Goal: Book appointment/travel/reservation

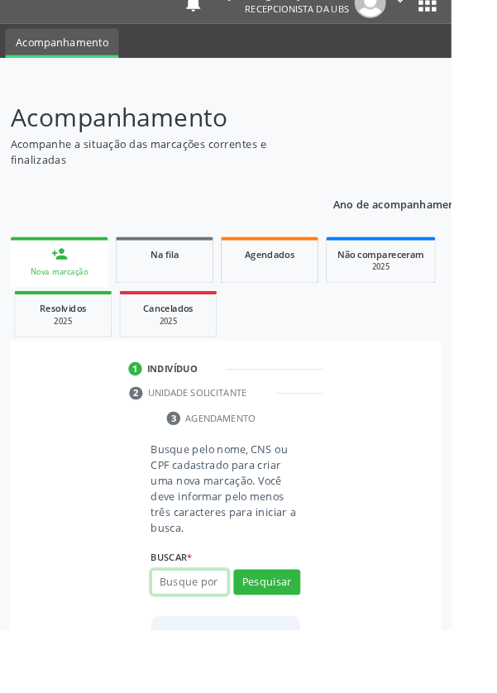
scroll to position [130, 0]
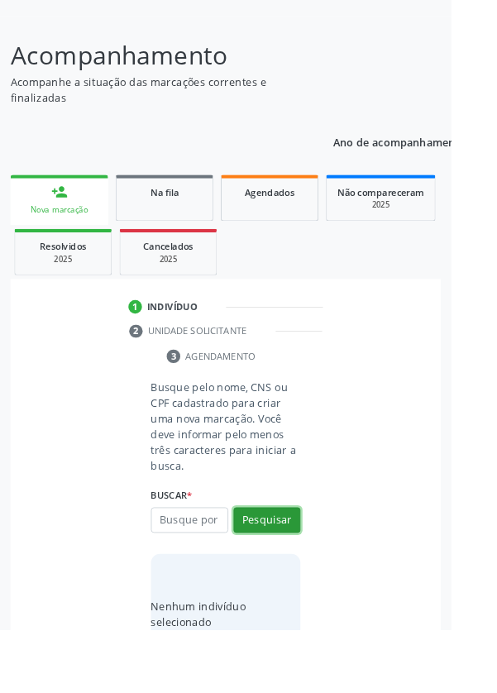
click at [287, 574] on button "Pesquisar" at bounding box center [294, 573] width 74 height 28
click at [207, 566] on input "text" at bounding box center [208, 573] width 85 height 28
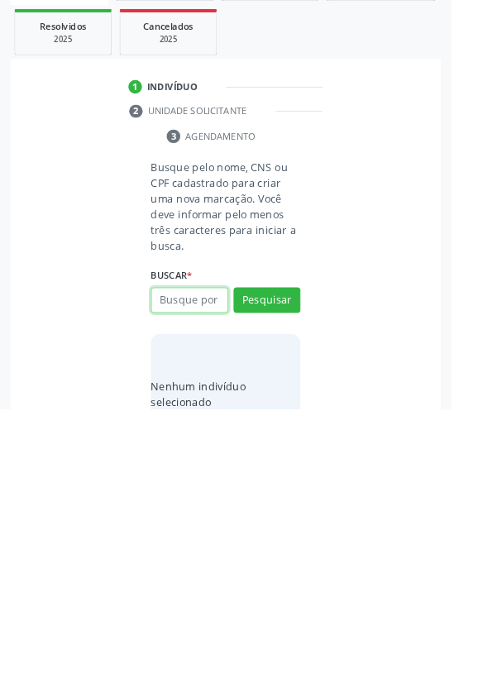
click at [184, 574] on input "text" at bounding box center [208, 573] width 85 height 28
type input "706207515165660"
click at [294, 567] on button "Pesquisar" at bounding box center [294, 573] width 74 height 28
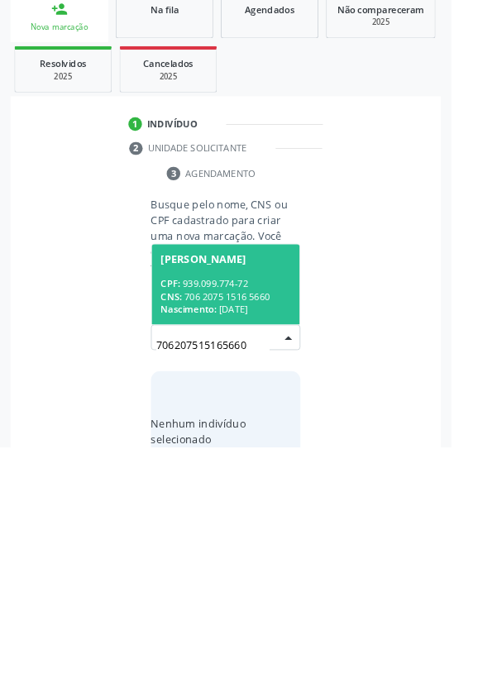
scroll to position [130, 0]
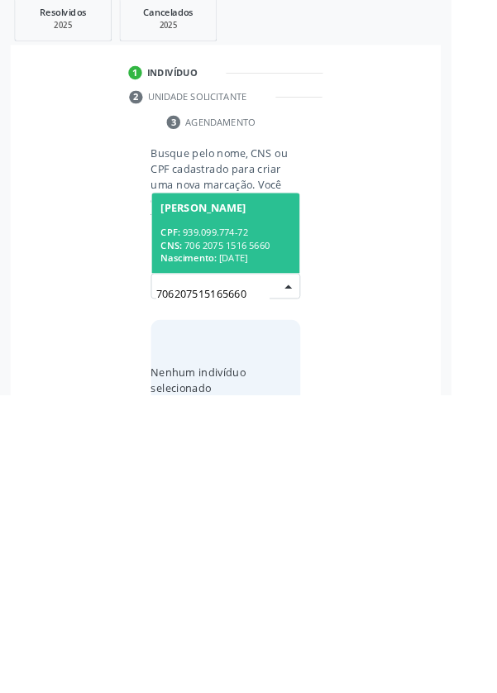
click at [224, 513] on div "CPF: 939.099.774-72" at bounding box center [248, 514] width 143 height 14
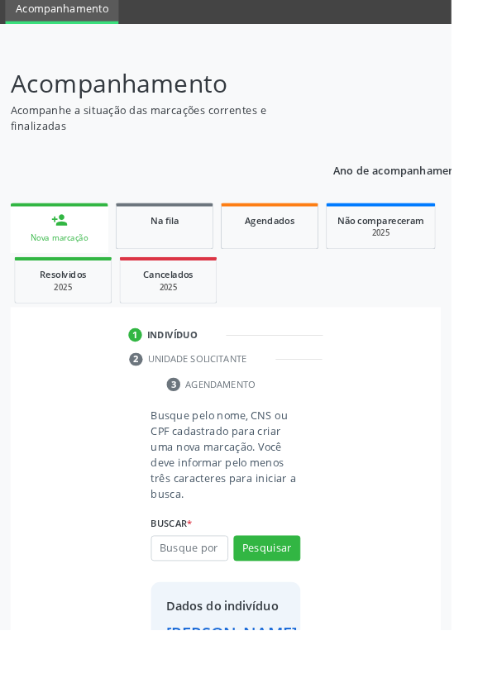
scroll to position [95, 0]
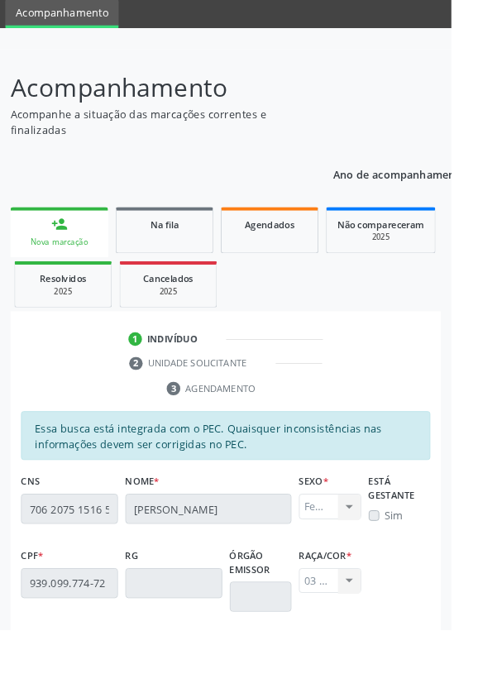
scroll to position [393, 0]
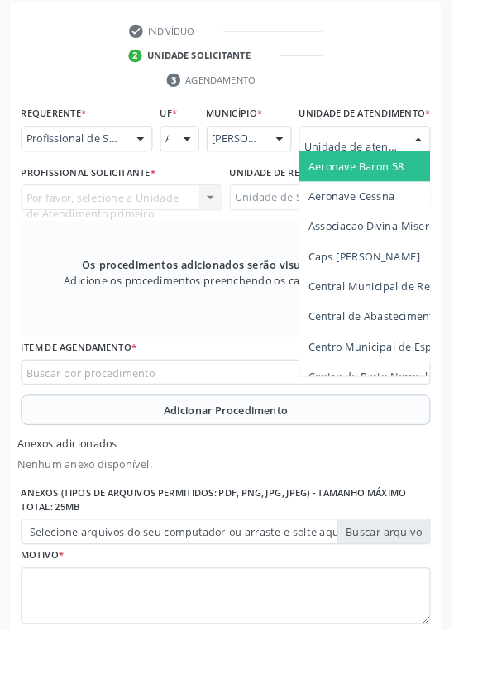
scroll to position [471, 0]
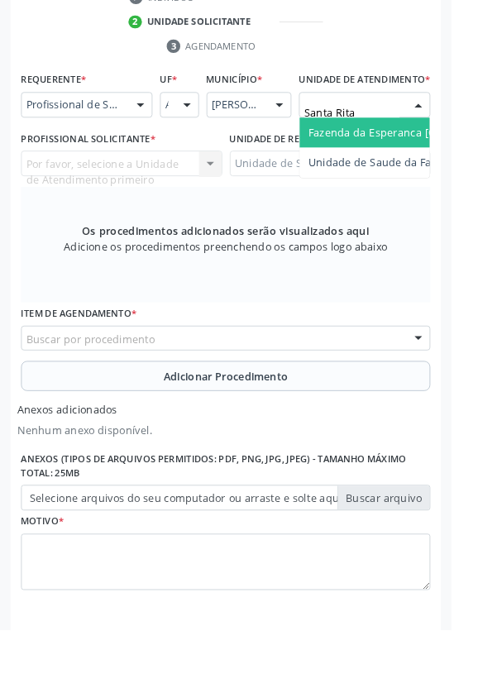
type input "Santa Rita"
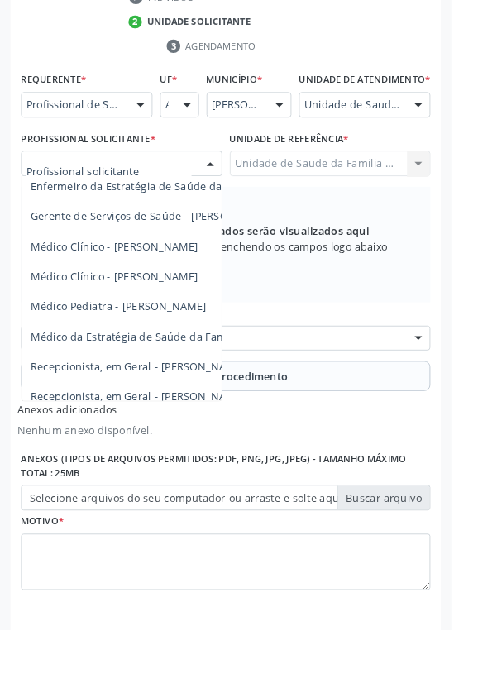
scroll to position [150, 0]
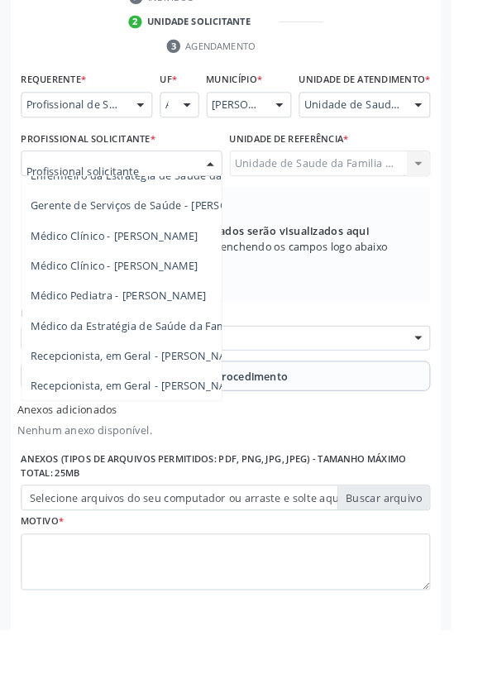
click at [155, 366] on span "Médico da Estratégia de Saúde da Família - [PERSON_NAME]" at bounding box center [202, 359] width 336 height 16
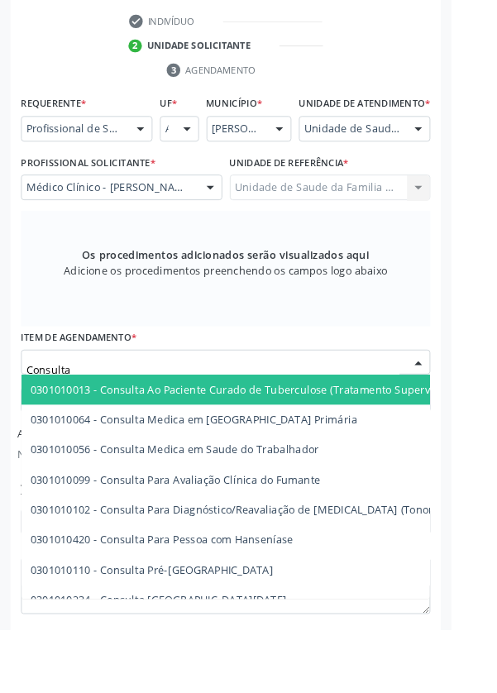
scroll to position [444, 0]
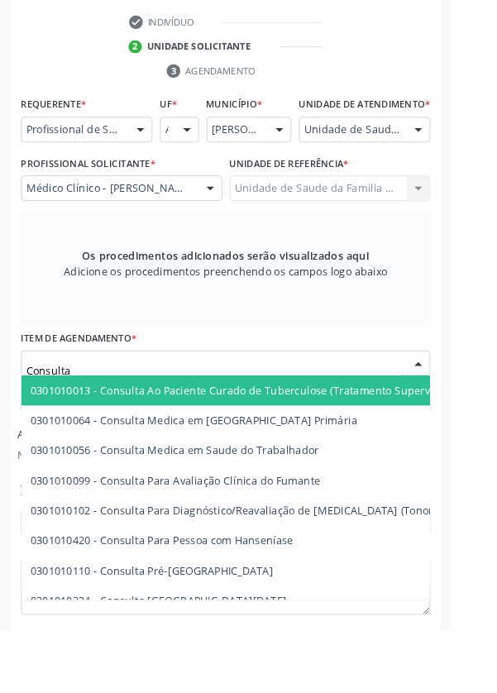
click at [129, 416] on input "Consulta" at bounding box center [234, 408] width 411 height 33
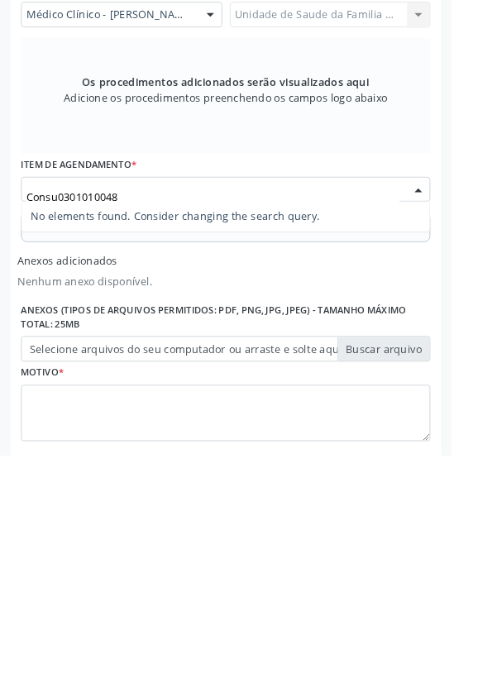
click at [55, 417] on input "Consu0301010048" at bounding box center [234, 408] width 411 height 33
click at [60, 417] on input "Consu0301010048" at bounding box center [234, 408] width 411 height 33
type input "0301010048"
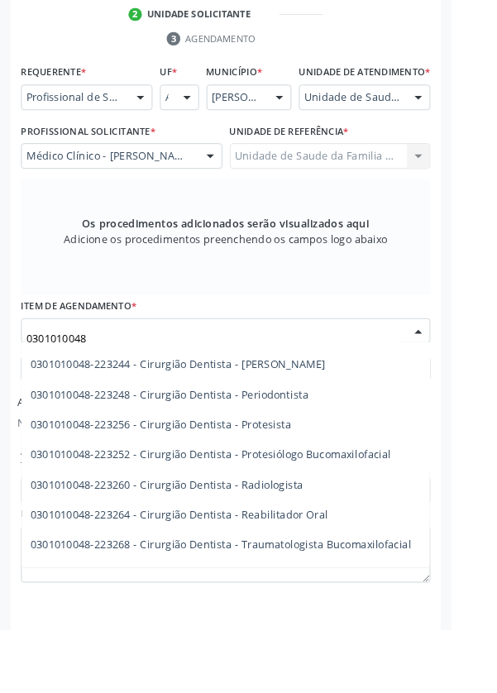
scroll to position [559, 0]
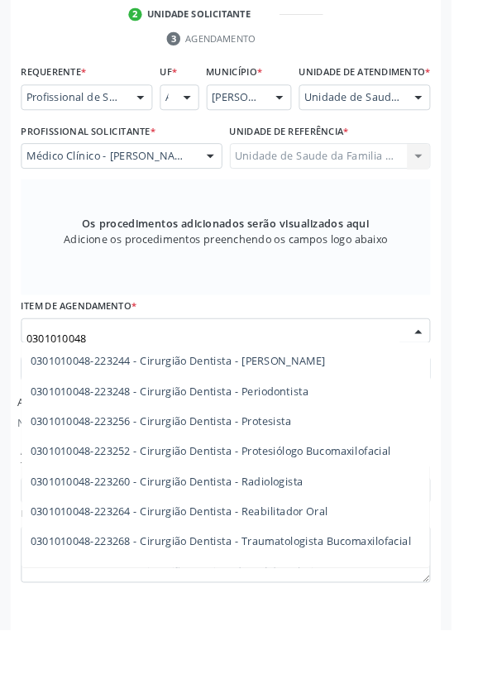
click at [309, 537] on span "0301010048-223260 - Cirurgião Dentista - Radiologista" at bounding box center [184, 530] width 300 height 16
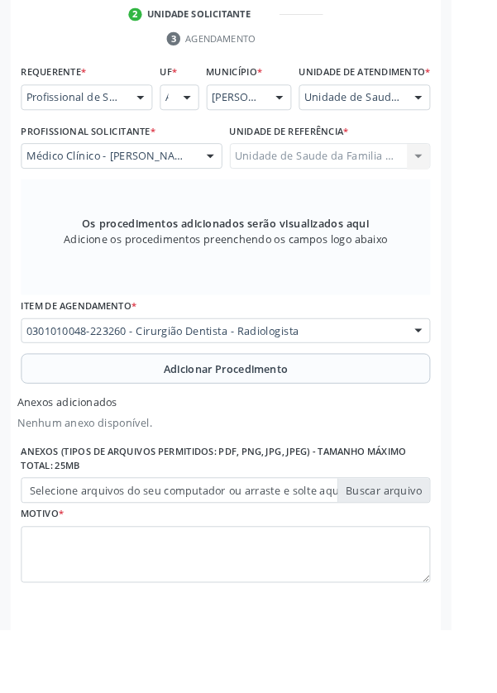
click at [119, 410] on button "Adicionar Procedimento" at bounding box center [248, 405] width 451 height 33
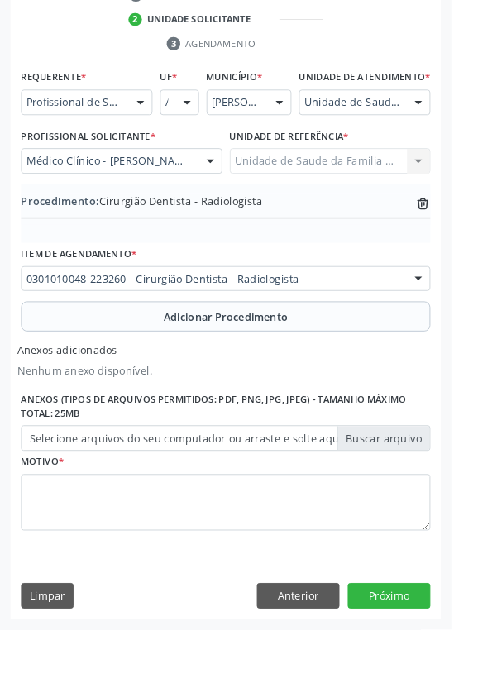
scroll to position [417, 0]
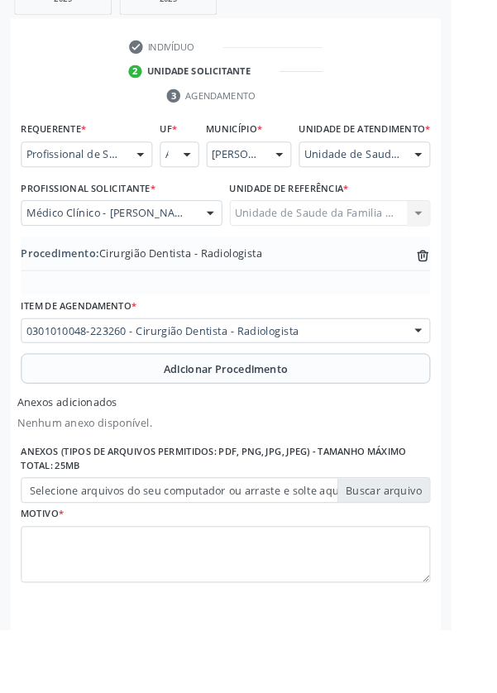
click at [88, 417] on button "Adicionar Procedimento" at bounding box center [248, 405] width 451 height 33
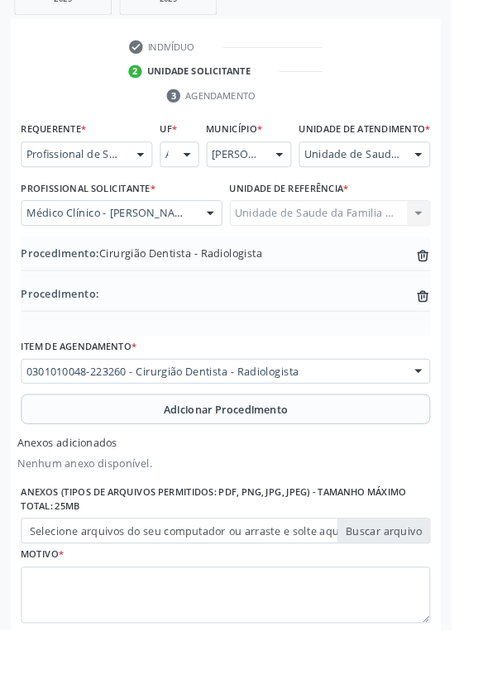
scroll to position [461, 0]
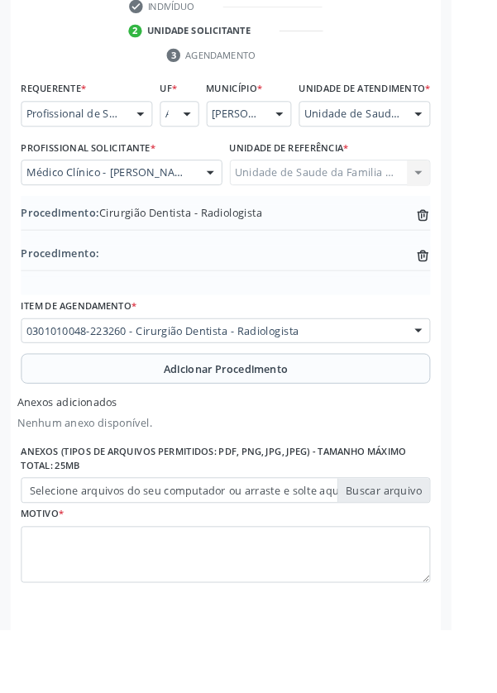
click at [104, 554] on label "Selecione arquivos do seu computador ou arraste e solte aqui" at bounding box center [248, 540] width 451 height 28
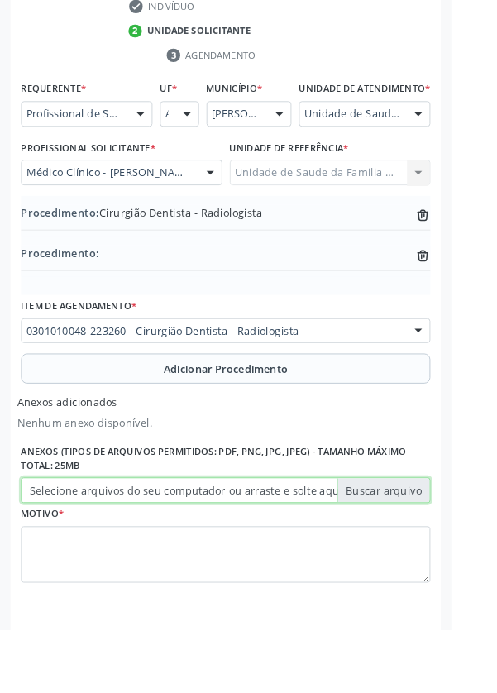
click at [104, 554] on input "Selecione arquivos do seu computador ou arraste e solte aqui" at bounding box center [248, 540] width 451 height 28
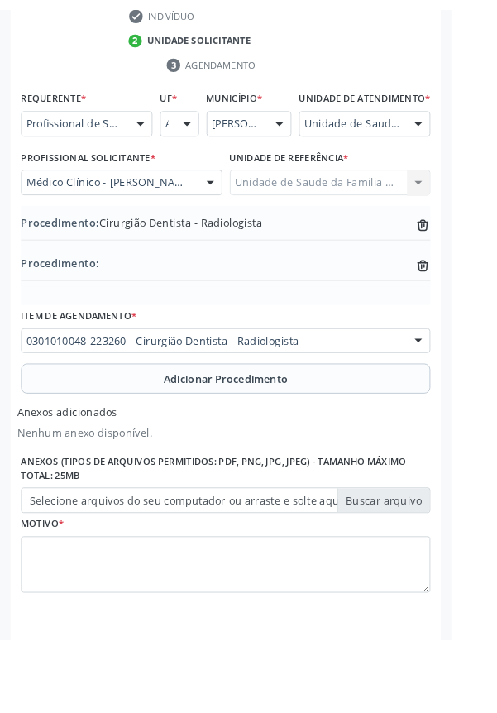
scroll to position [439, 0]
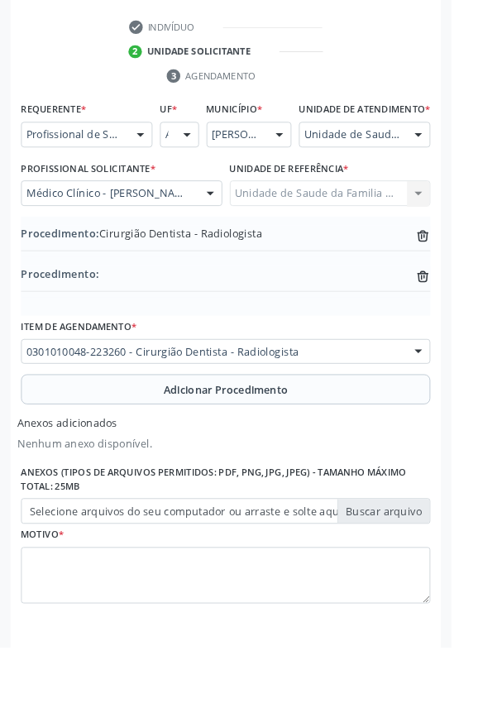
type input "C:\fakepath\17603757419857307249820458562114.jpg"
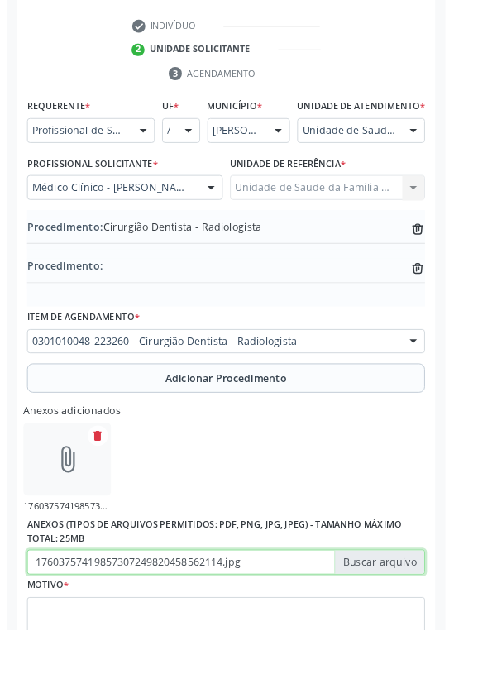
scroll to position [461, 0]
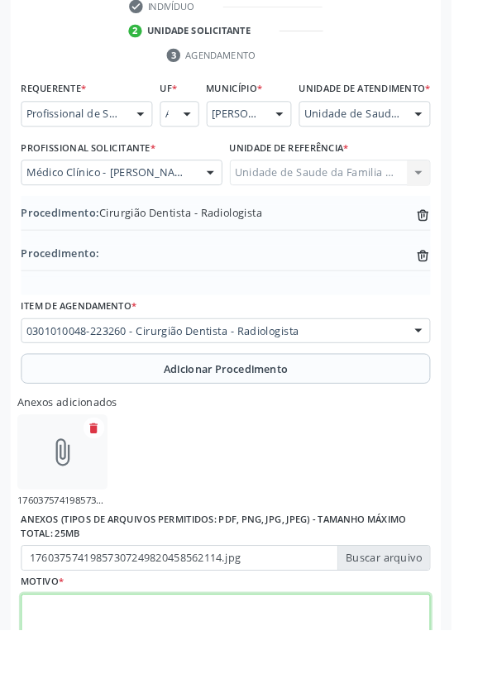
click at [88, 692] on textarea at bounding box center [248, 685] width 451 height 63
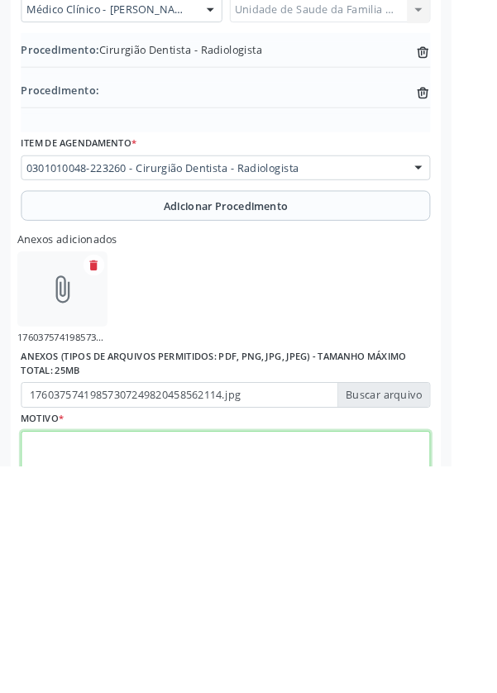
scroll to position [536, 0]
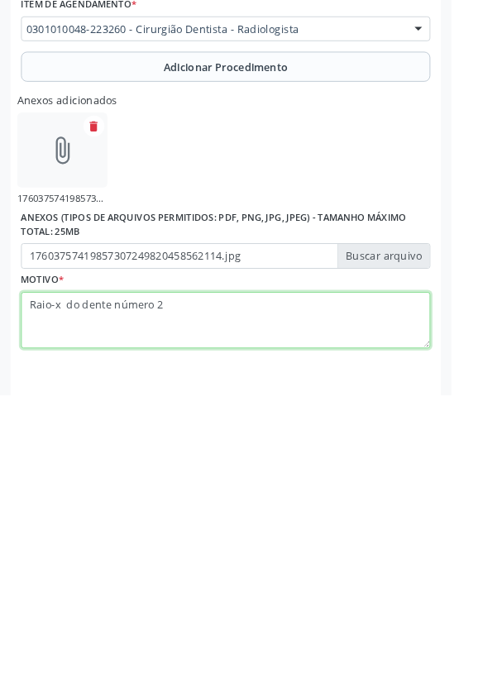
type textarea "Raio-x do dente número 25"
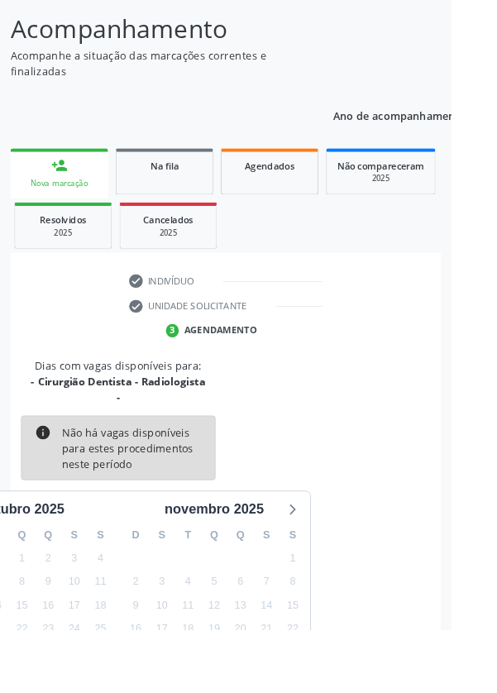
scroll to position [155, 0]
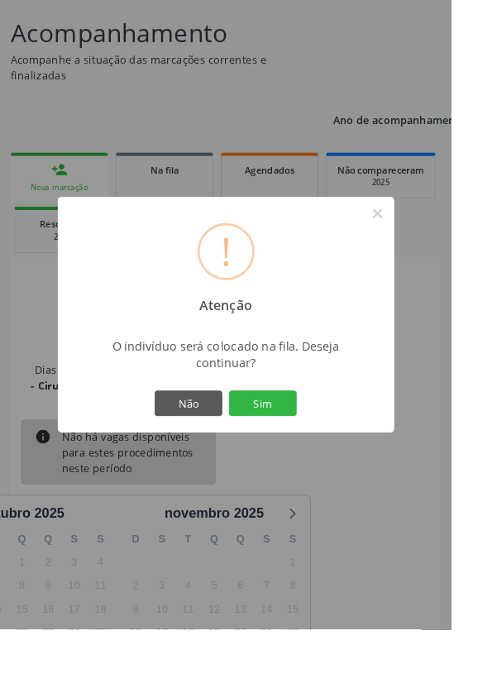
click at [315, 458] on button "Sim" at bounding box center [289, 444] width 74 height 28
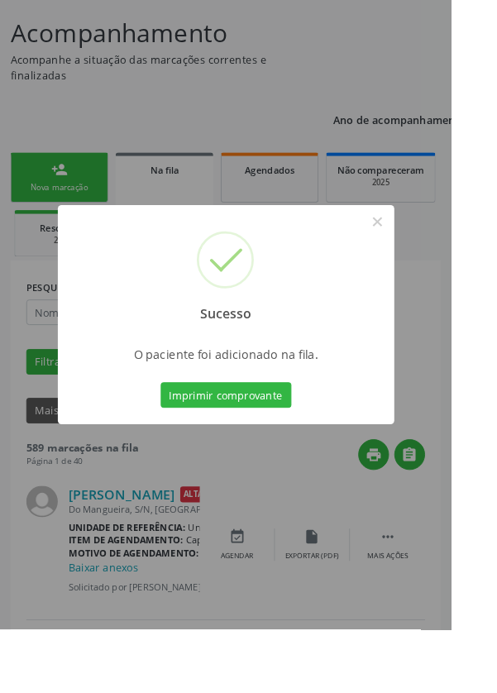
scroll to position [0, 0]
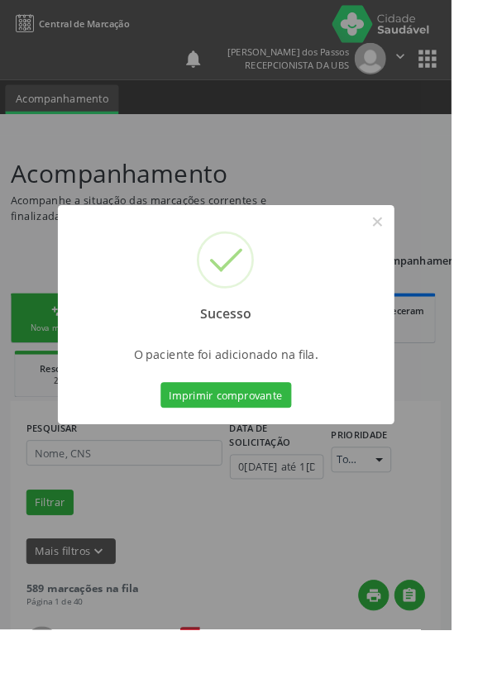
click at [232, 449] on button "Imprimir comprovante" at bounding box center [249, 435] width 144 height 28
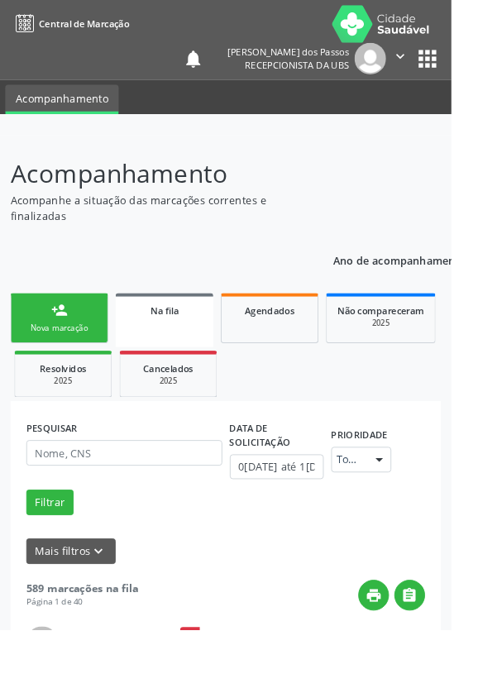
click at [55, 358] on div "Nova marcação" at bounding box center [65, 361] width 83 height 12
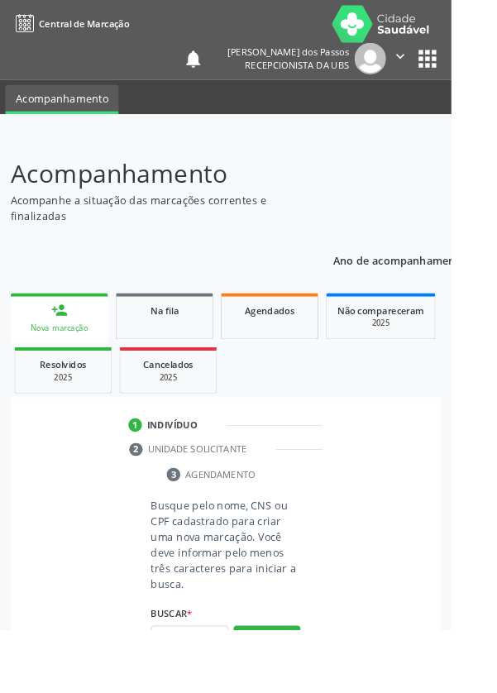
scroll to position [42, 0]
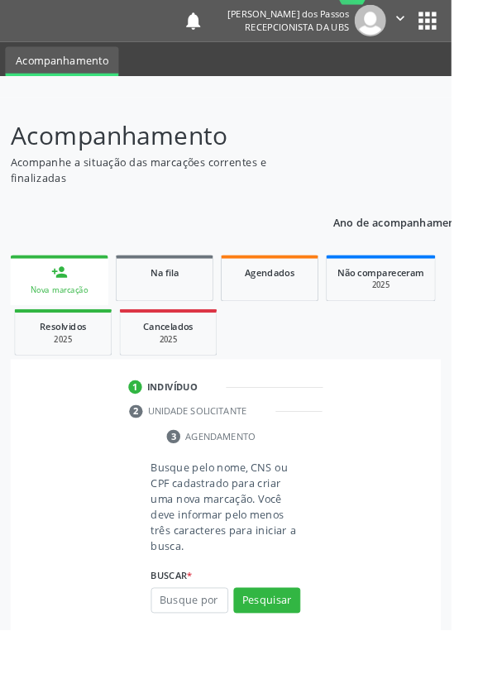
click at [45, 308] on link "person_add Nova marcação" at bounding box center [65, 307] width 107 height 55
click at [187, 664] on input "text" at bounding box center [208, 661] width 85 height 28
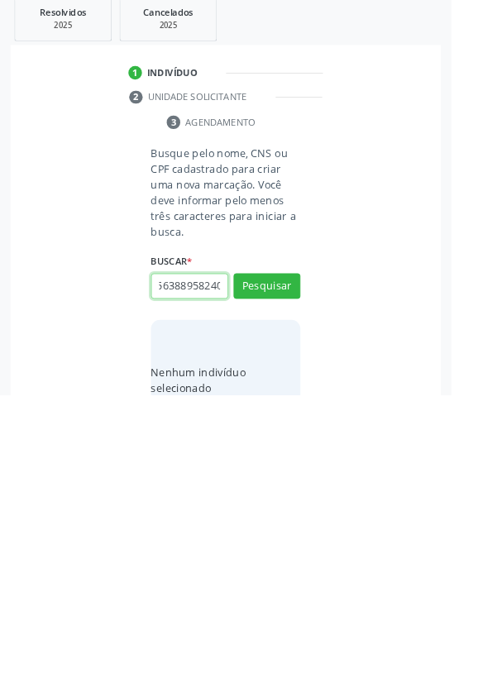
scroll to position [0, 10]
type input "563889582404"
click at [299, 574] on button "Pesquisar" at bounding box center [294, 573] width 74 height 28
type input "563889582404"
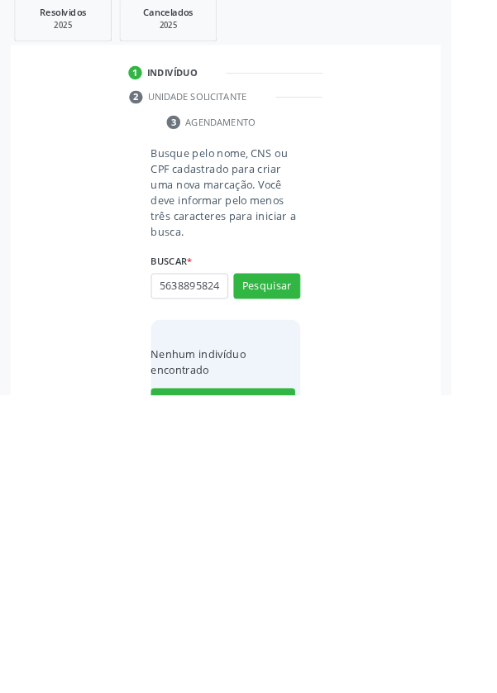
scroll to position [0, 0]
type input "5"
type input "704604639125722"
click at [288, 583] on button "Pesquisar" at bounding box center [294, 573] width 74 height 28
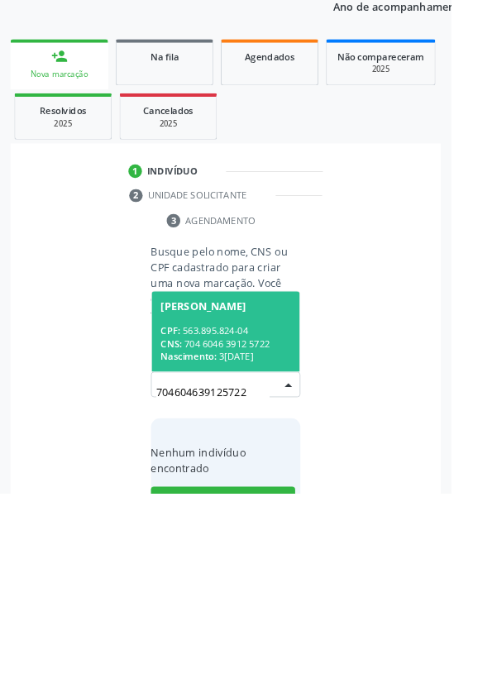
scroll to position [130, 0]
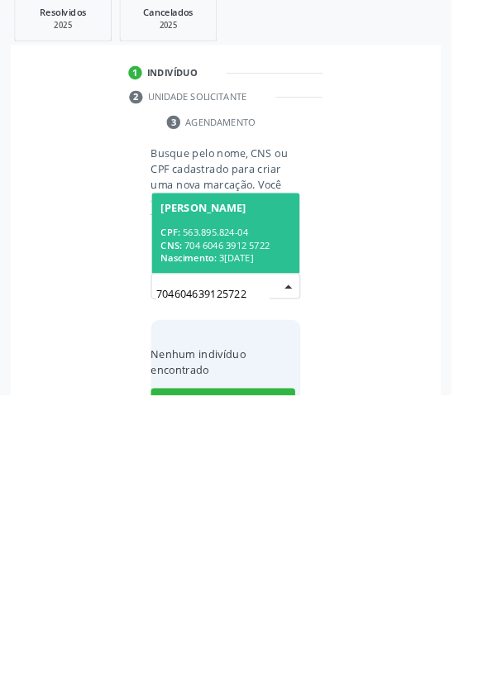
click at [214, 486] on div "[PERSON_NAME]" at bounding box center [224, 486] width 94 height 13
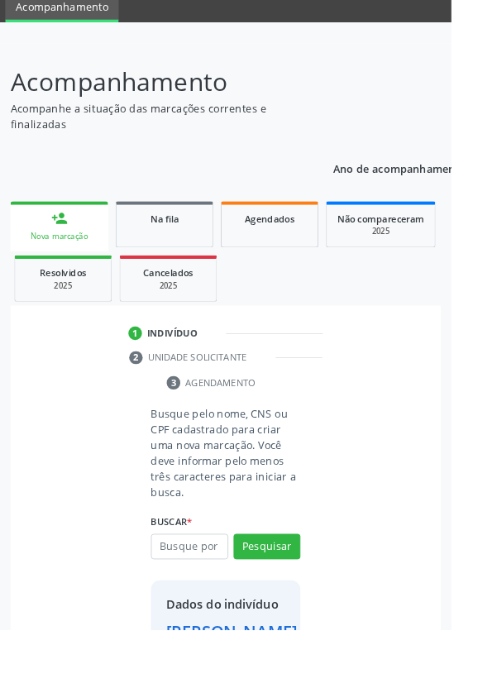
scroll to position [95, 0]
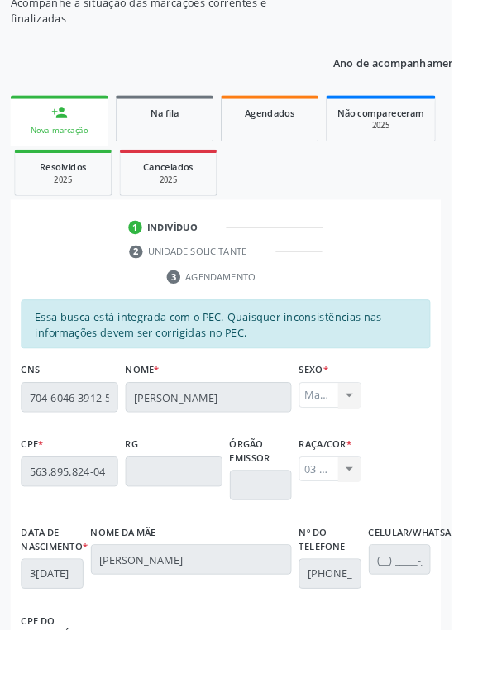
scroll to position [393, 0]
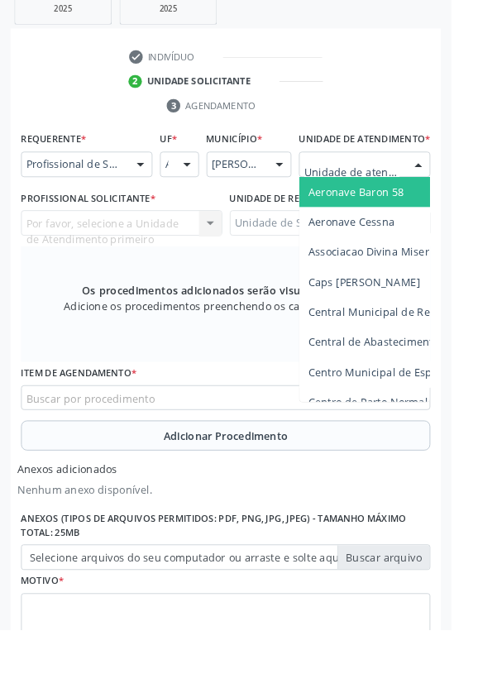
scroll to position [465, 0]
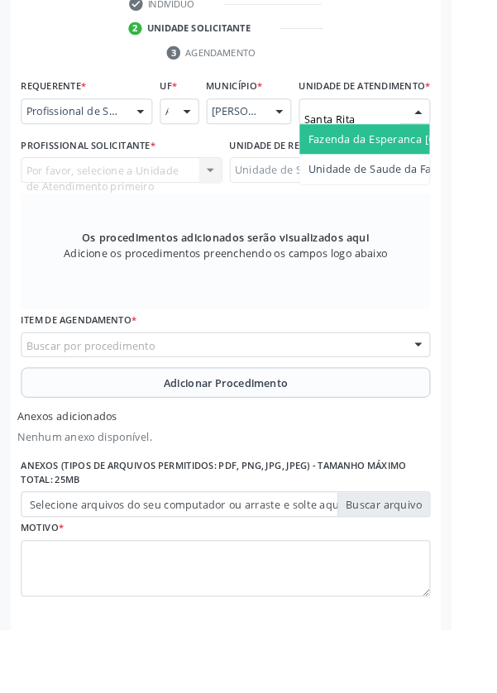
type input "Santa Rita"
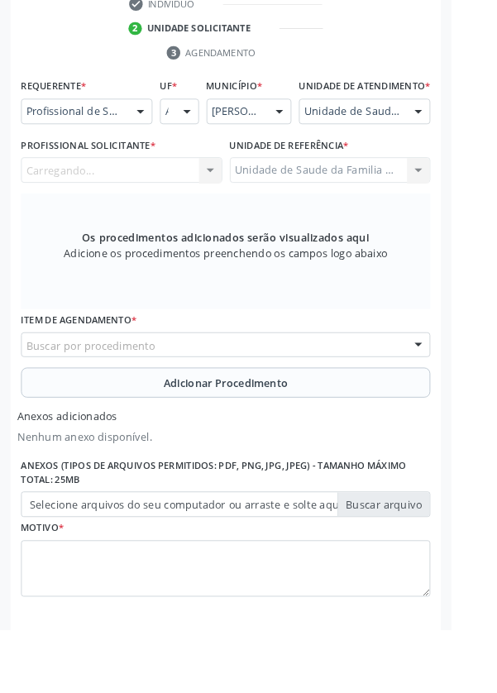
click at [77, 201] on div "Carregando..." at bounding box center [134, 187] width 222 height 28
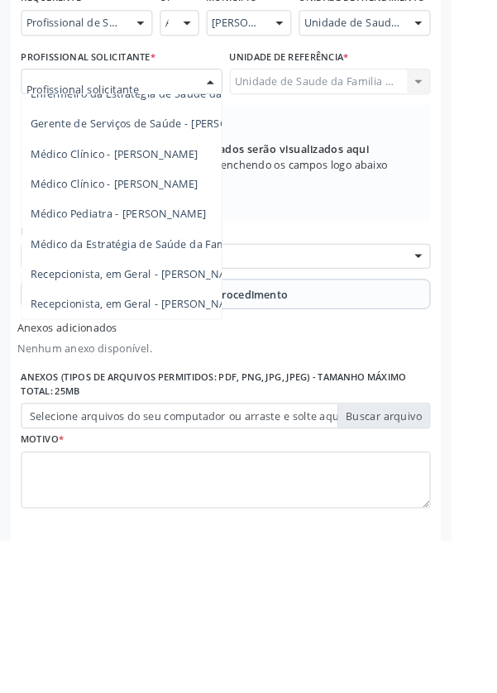
click at [140, 373] on span "Médico da Estratégia de Saúde da Família - [PERSON_NAME]" at bounding box center [202, 365] width 336 height 16
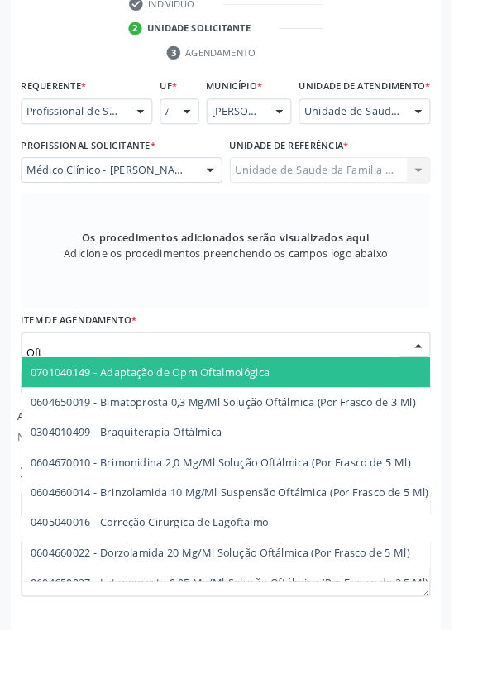
type input "Ofta"
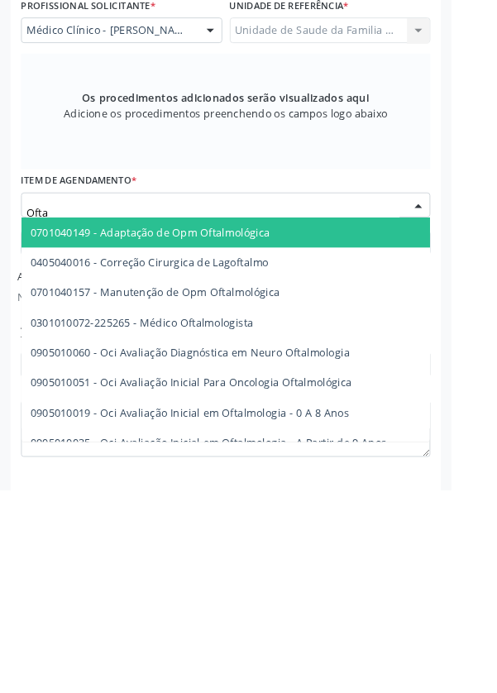
click at [227, 516] on span "0301010072-225265 - Médico Oftalmologista" at bounding box center [157, 508] width 246 height 16
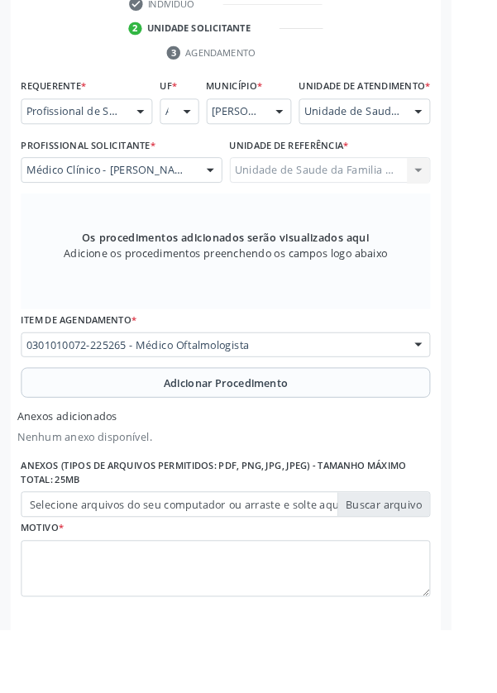
click at [95, 437] on button "Adicionar Procedimento" at bounding box center [248, 420] width 451 height 33
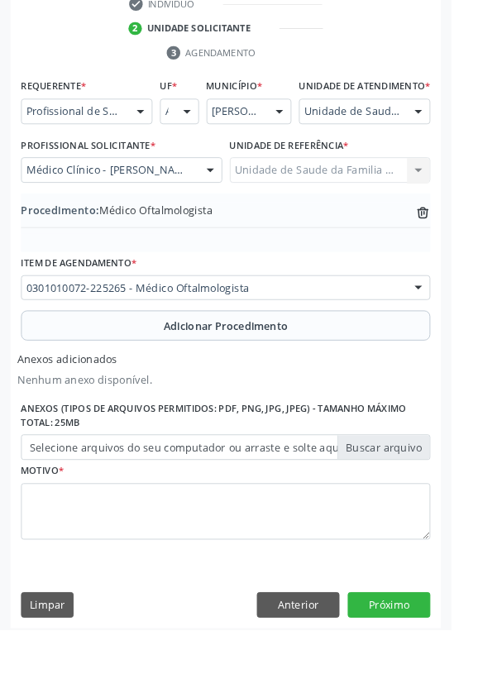
scroll to position [417, 0]
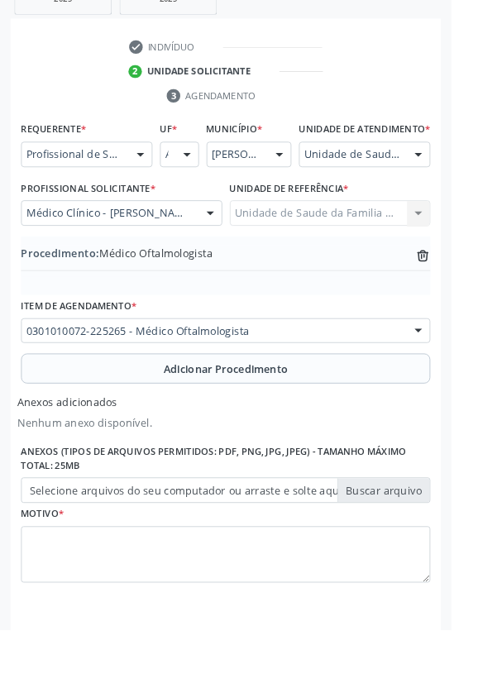
click at [53, 554] on label "Selecione arquivos do seu computador ou arraste e solte aqui" at bounding box center [248, 540] width 451 height 28
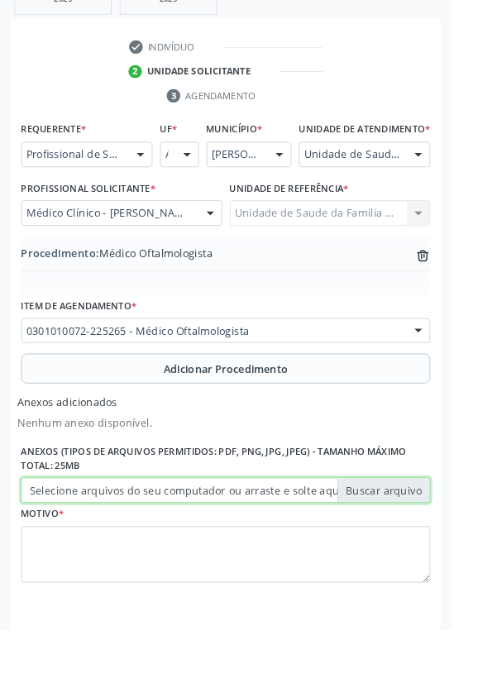
click at [53, 554] on input "Selecione arquivos do seu computador ou arraste e solte aqui" at bounding box center [248, 540] width 451 height 28
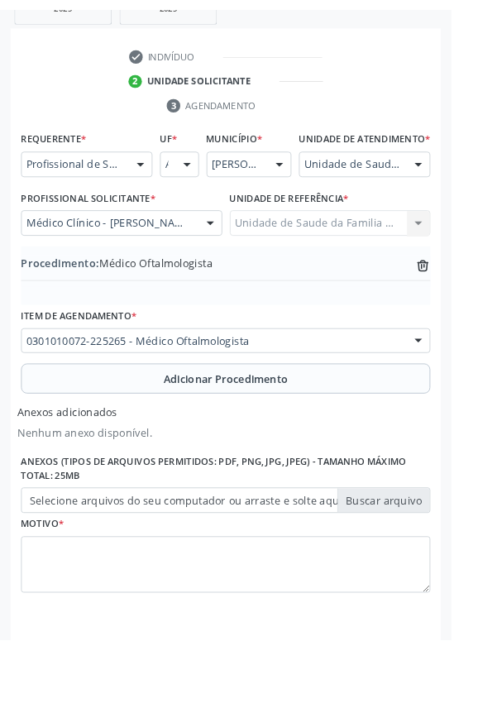
scroll to position [394, 0]
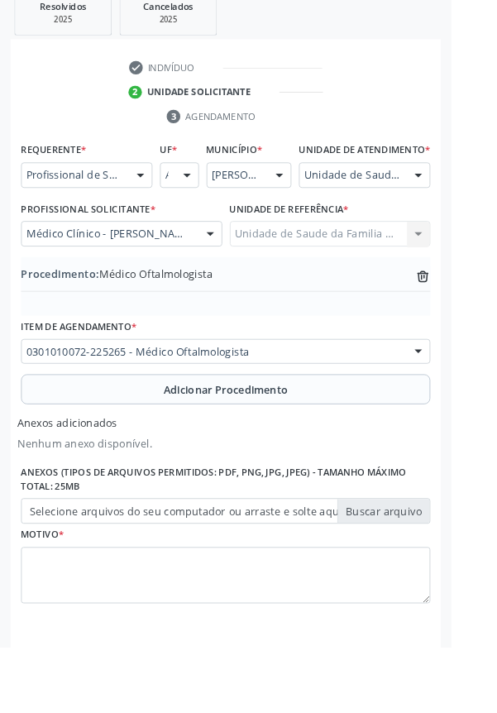
type input "C:\fakepath\17603761201195721965329167815440.jpg"
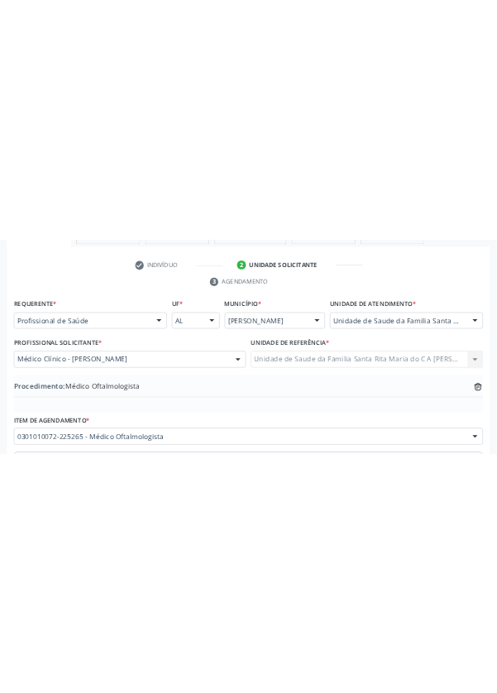
scroll to position [367, 0]
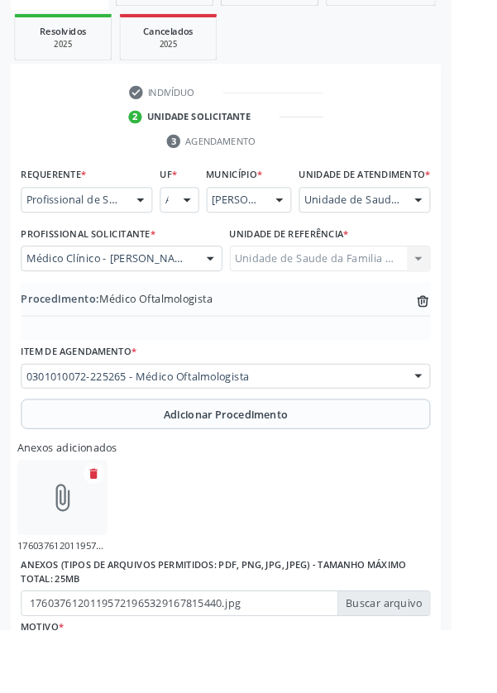
click at [69, 471] on button "Adicionar Procedimento" at bounding box center [248, 455] width 451 height 33
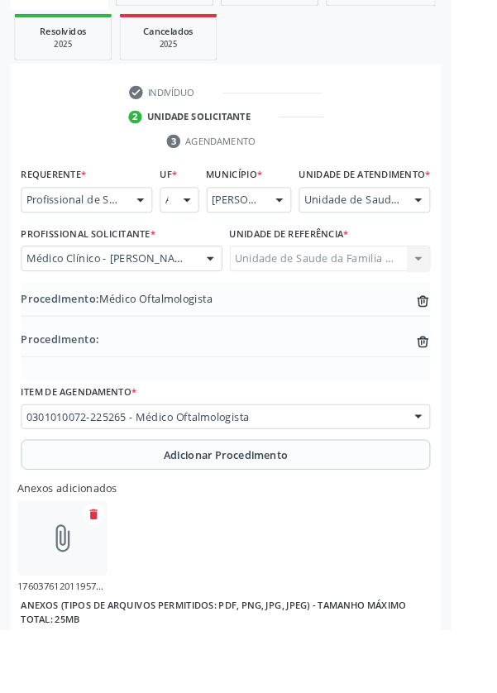
click at [47, 599] on div "attach_file" at bounding box center [68, 592] width 99 height 83
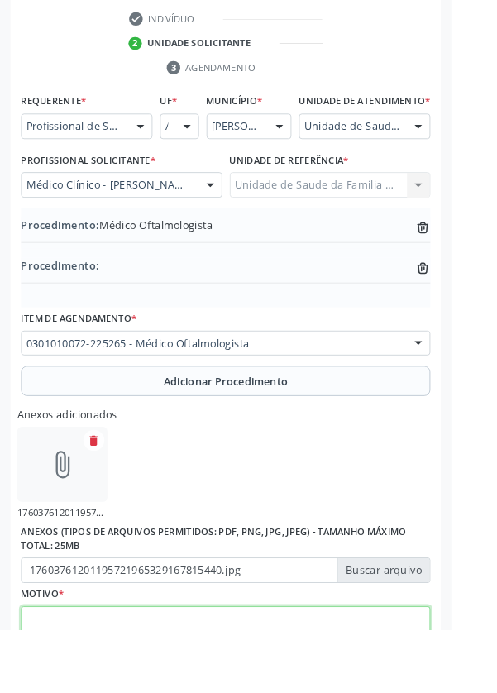
click at [66, 692] on textarea at bounding box center [248, 698] width 451 height 63
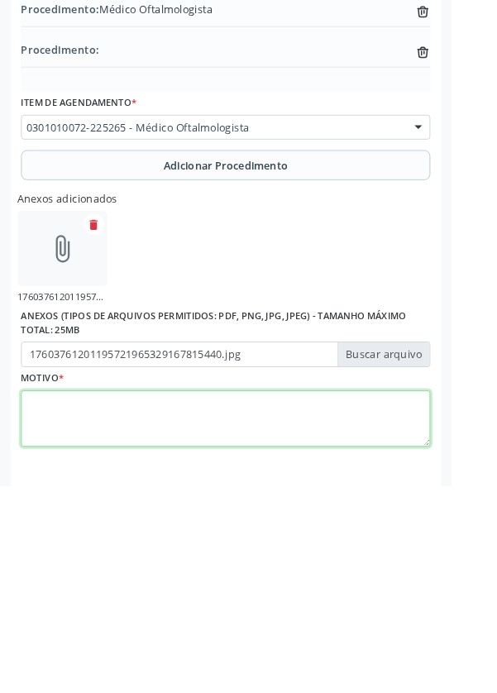
scroll to position [536, 0]
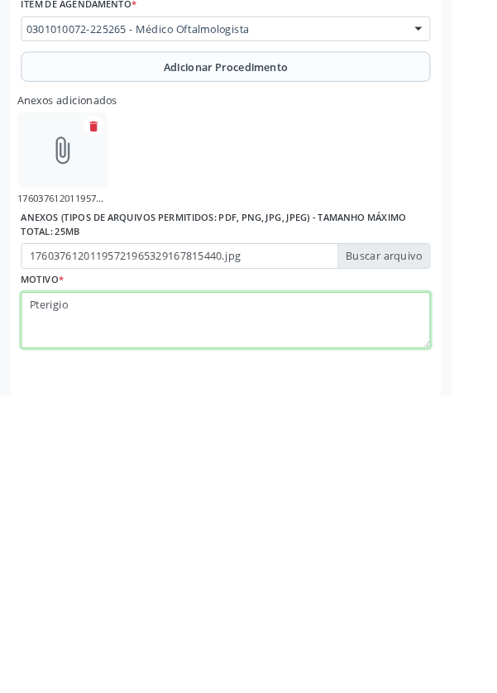
type textarea "Pterigio"
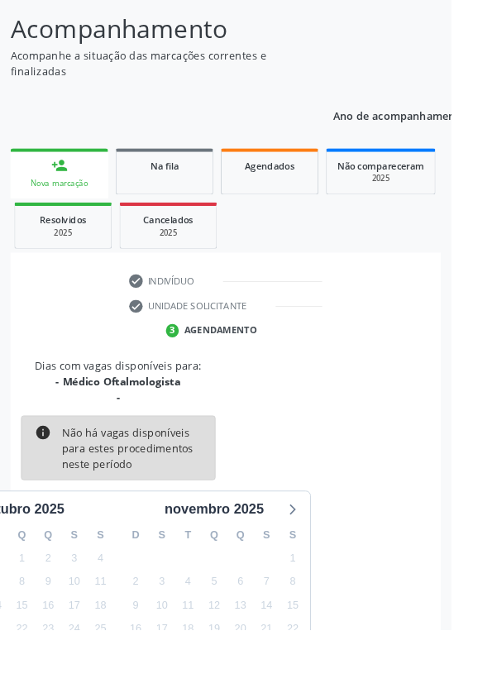
scroll to position [155, 0]
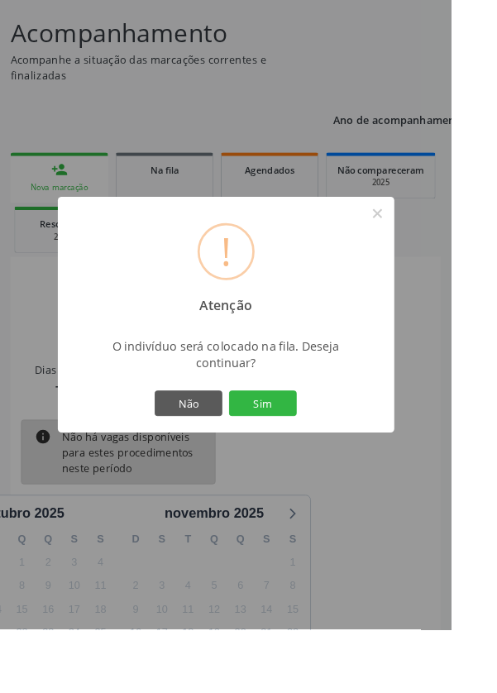
click at [307, 458] on button "Sim" at bounding box center [289, 444] width 74 height 28
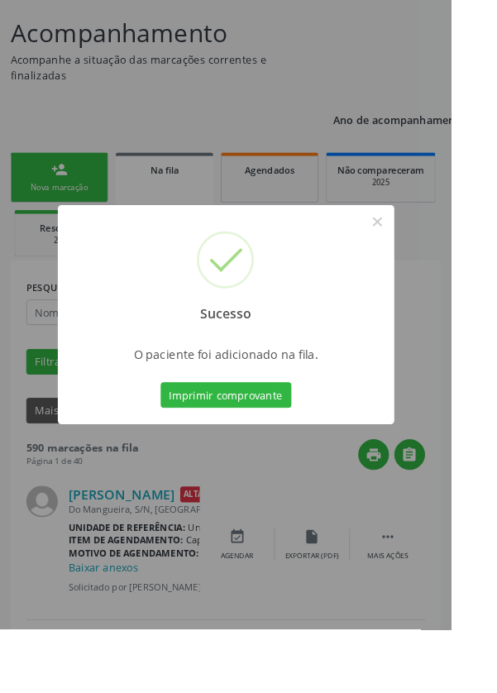
scroll to position [0, 0]
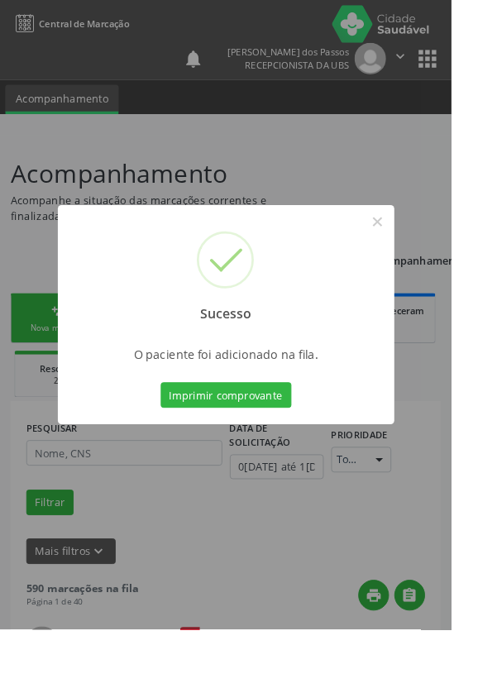
click at [247, 449] on button "Imprimir comprovante" at bounding box center [249, 435] width 144 height 28
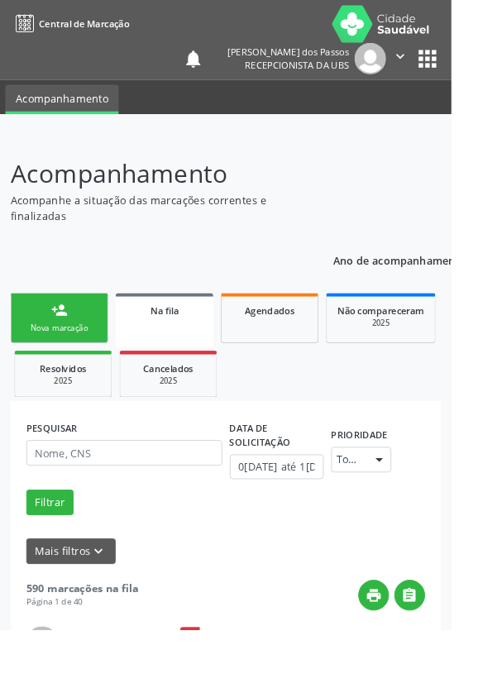
click at [36, 349] on link "person_add Nova marcação" at bounding box center [65, 349] width 107 height 55
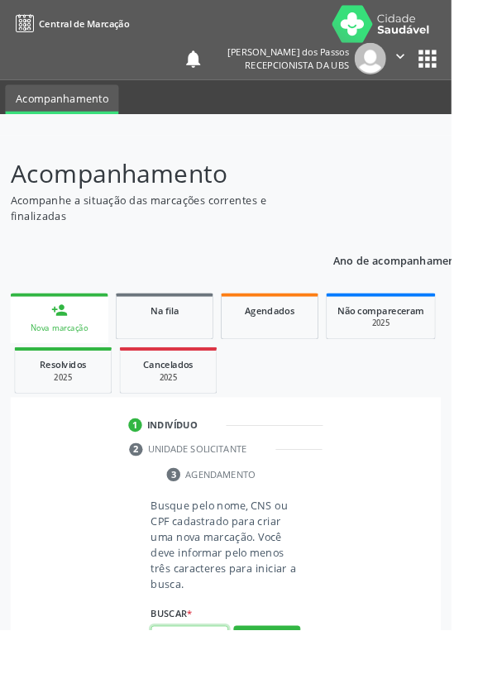
click at [198, 692] on input "text" at bounding box center [208, 703] width 85 height 28
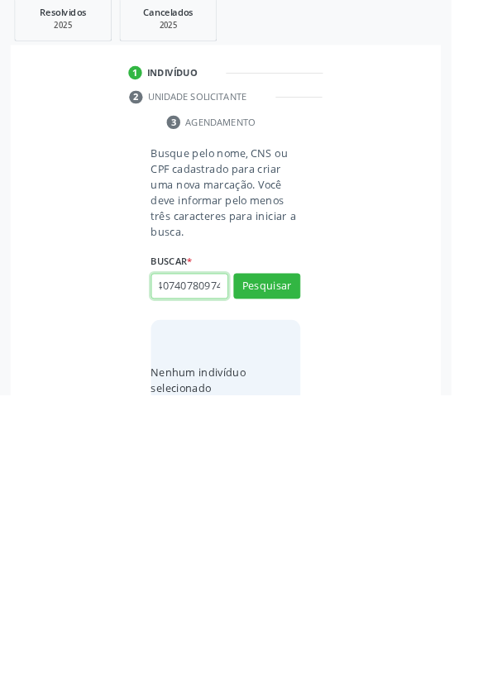
scroll to position [0, 30]
type input "700407407809748"
click at [292, 567] on button "Pesquisar" at bounding box center [294, 573] width 74 height 28
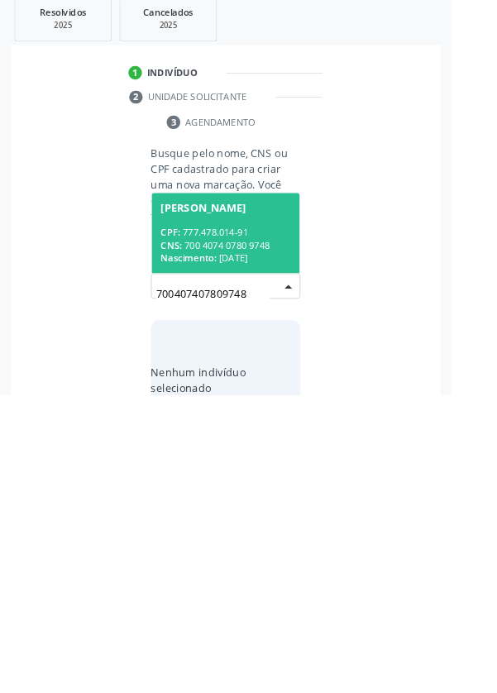
click at [217, 512] on div "CPF: 777.478.014-91" at bounding box center [248, 514] width 143 height 14
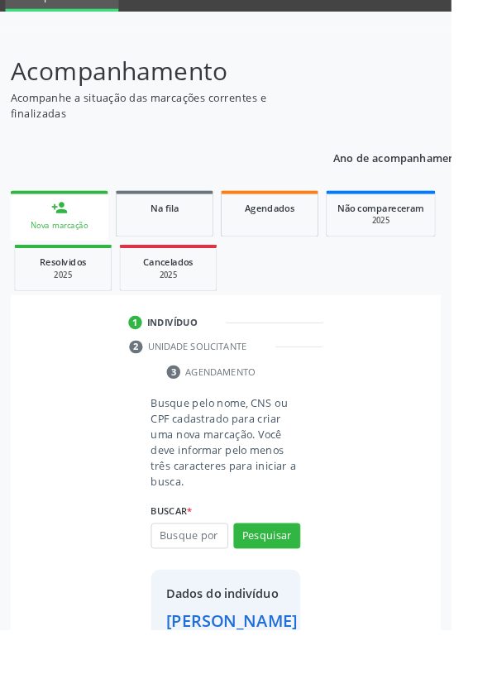
scroll to position [95, 0]
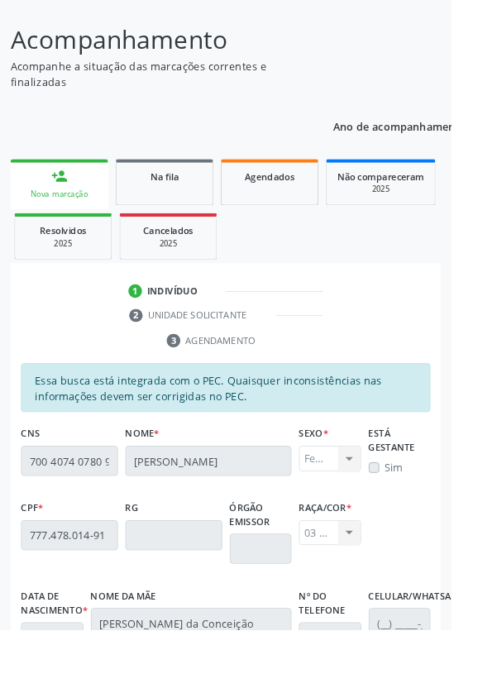
scroll to position [393, 0]
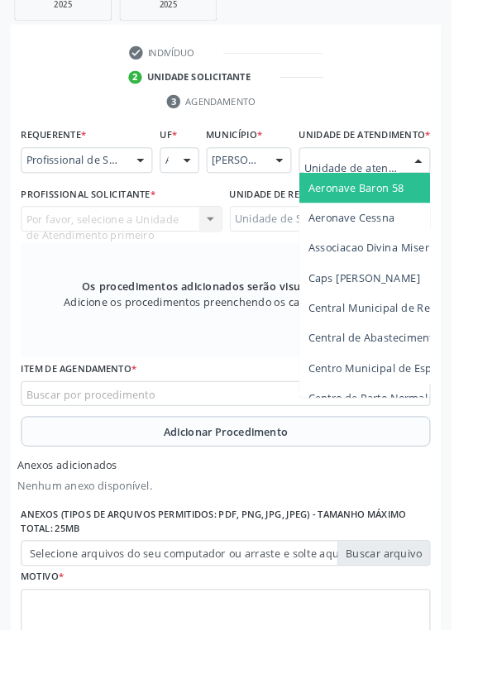
scroll to position [471, 0]
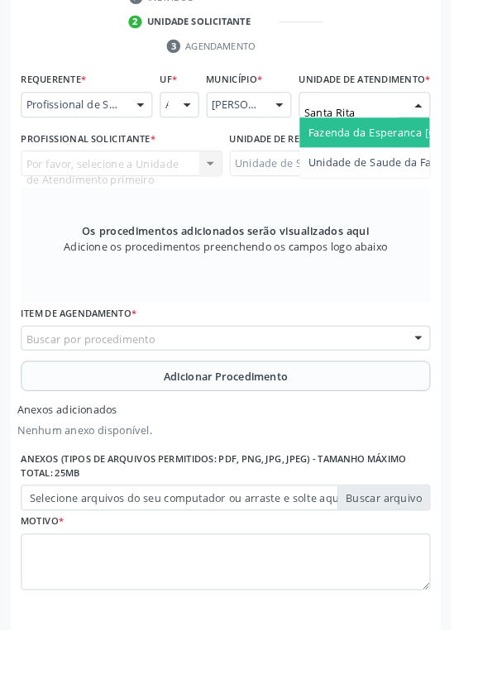
type input "Santa Rita"
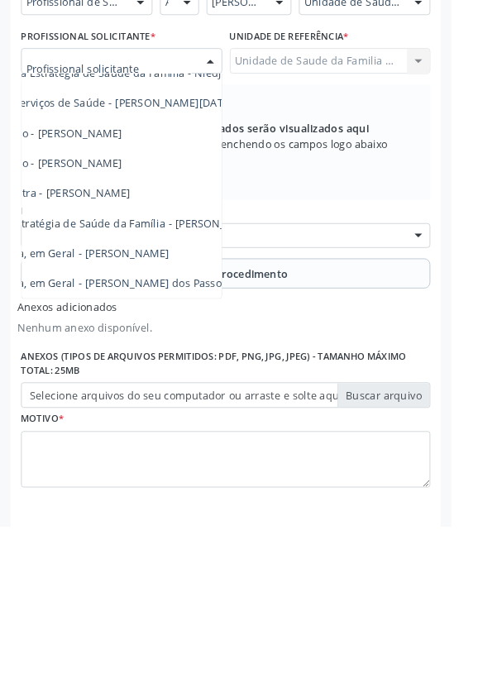
scroll to position [150, 104]
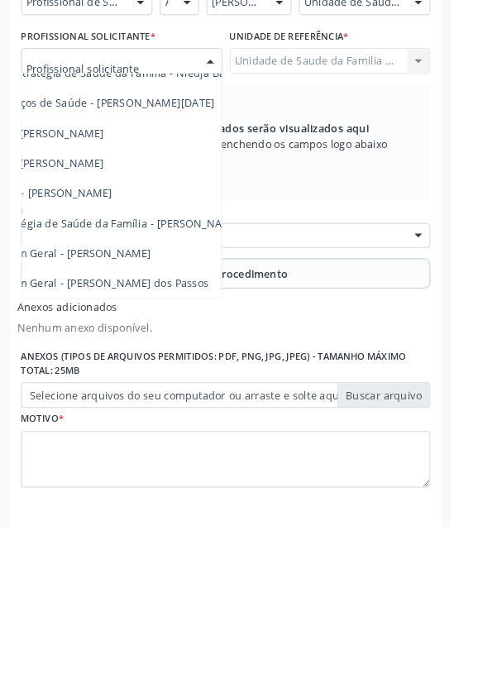
click at [184, 366] on span "Médico da Estratégia de Saúde da Família - [PERSON_NAME]" at bounding box center [98, 359] width 336 height 16
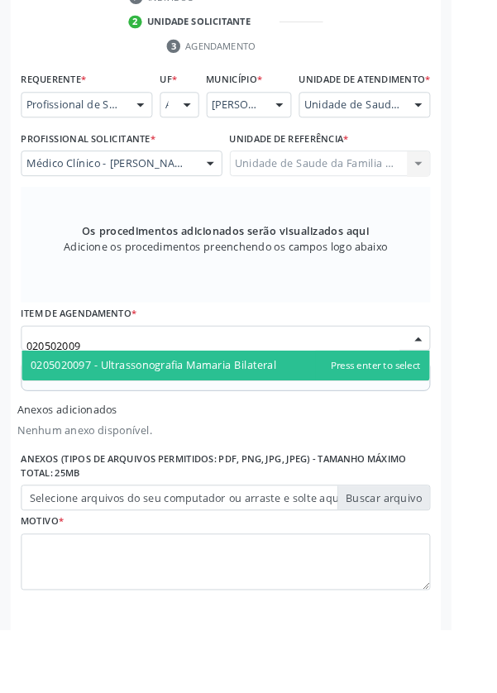
type input "0205020097"
click at [291, 410] on span "0205020097 - Ultrassonografia Mamaria Bilateral" at bounding box center [169, 402] width 270 height 16
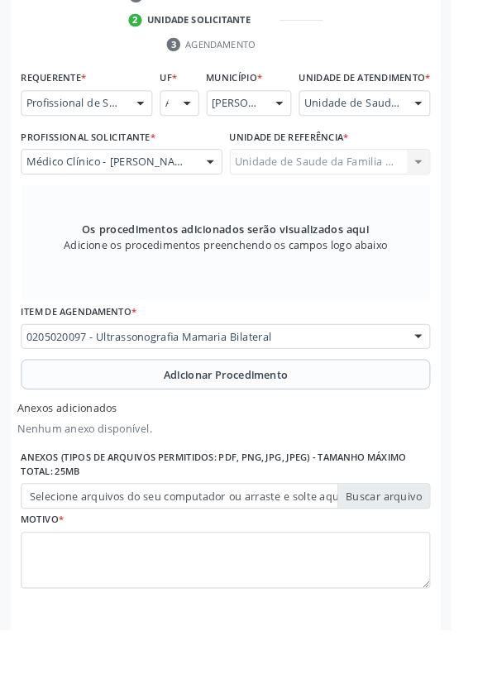
scroll to position [480, 0]
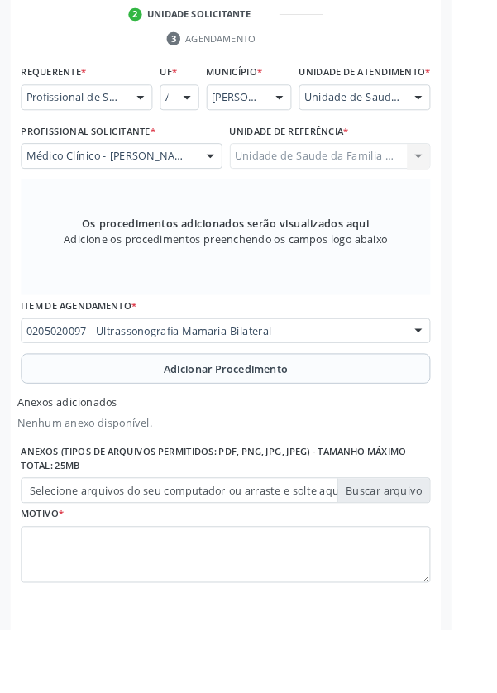
click at [114, 423] on button "Adicionar Procedimento" at bounding box center [248, 405] width 451 height 33
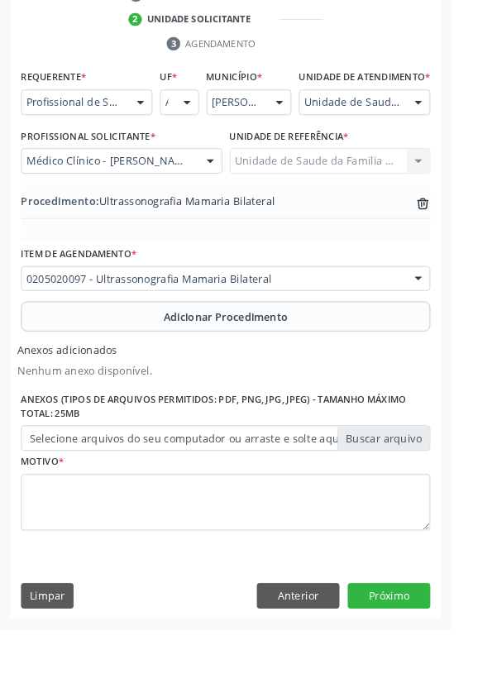
scroll to position [417, 0]
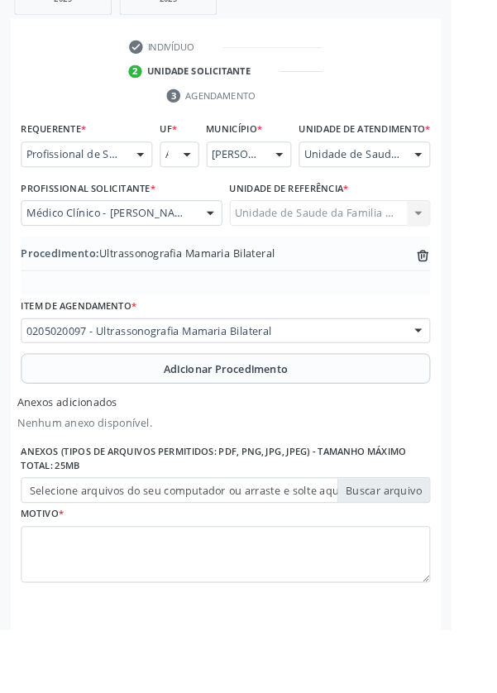
click at [116, 422] on button "Adicionar Procedimento" at bounding box center [248, 405] width 451 height 33
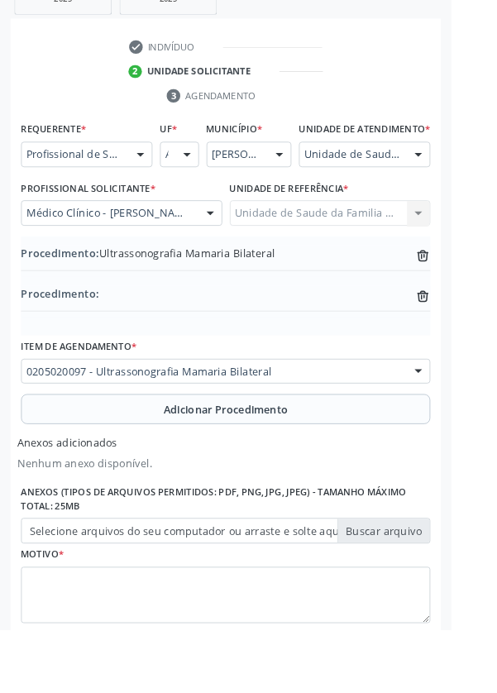
scroll to position [461, 0]
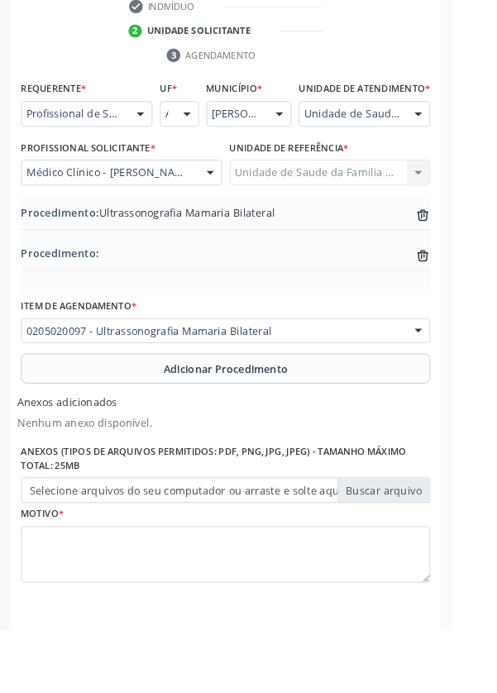
click at [55, 552] on label "Selecione arquivos do seu computador ou arraste e solte aqui" at bounding box center [248, 540] width 451 height 28
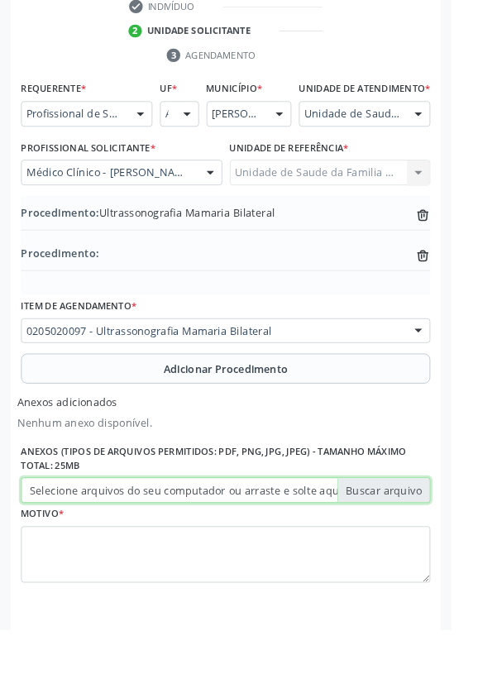
click at [55, 552] on input "Selecione arquivos do seu computador ou arraste e solte aqui" at bounding box center [248, 540] width 451 height 28
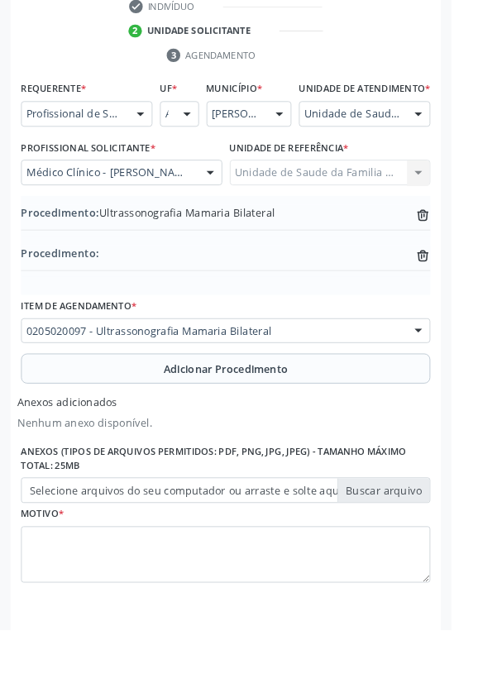
click at [469, 288] on icon at bounding box center [465, 282] width 11 height 11
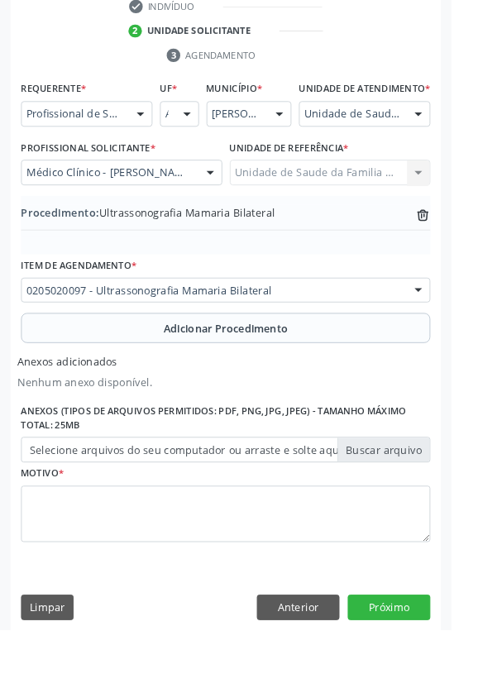
scroll to position [417, 0]
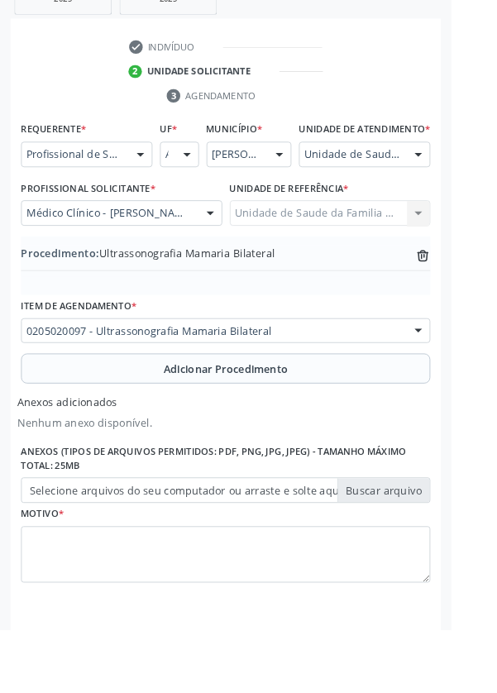
click at [57, 553] on label "Selecione arquivos do seu computador ou arraste e solte aqui" at bounding box center [248, 540] width 451 height 28
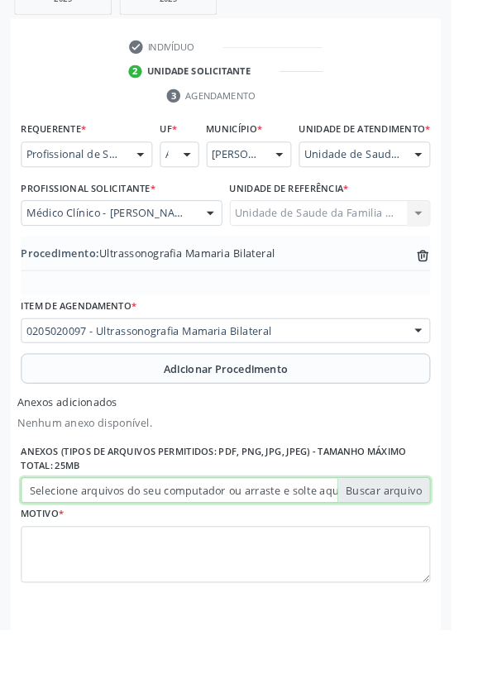
click at [57, 553] on input "Selecione arquivos do seu computador ou arraste e solte aqui" at bounding box center [248, 540] width 451 height 28
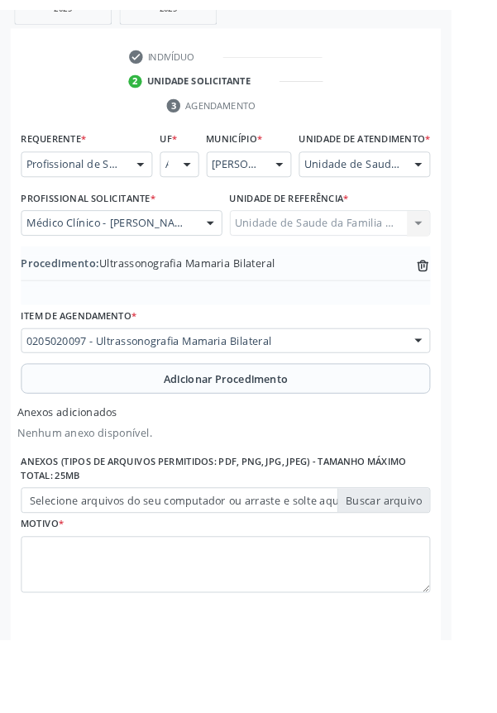
scroll to position [394, 0]
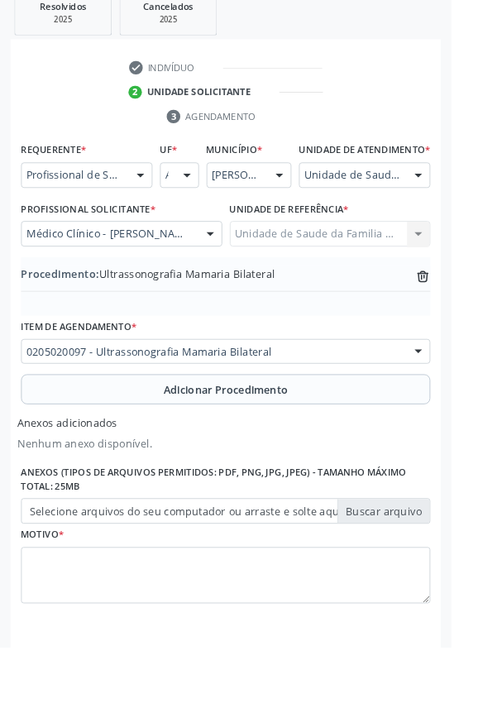
type input "C:\fakepath\17603778916593317779425200495879.jpg"
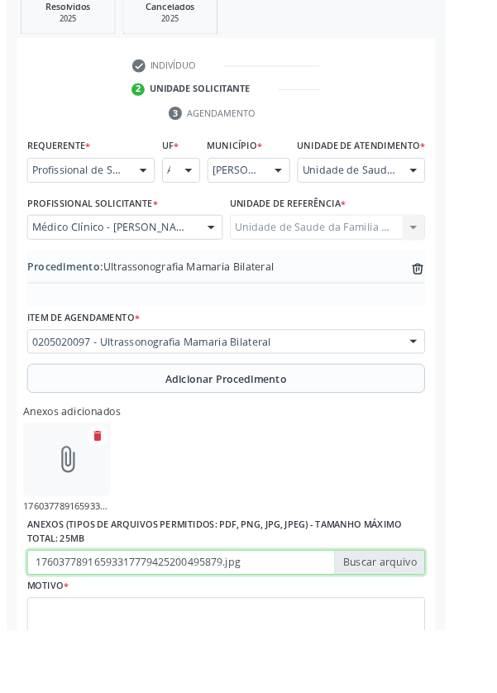
scroll to position [417, 0]
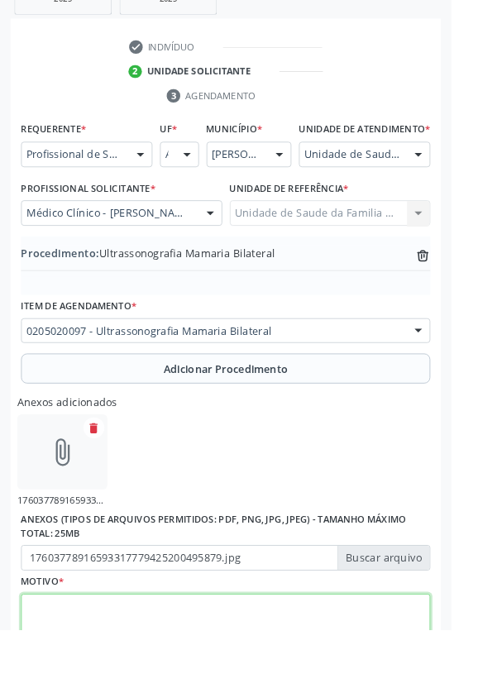
click at [93, 692] on textarea at bounding box center [248, 685] width 451 height 63
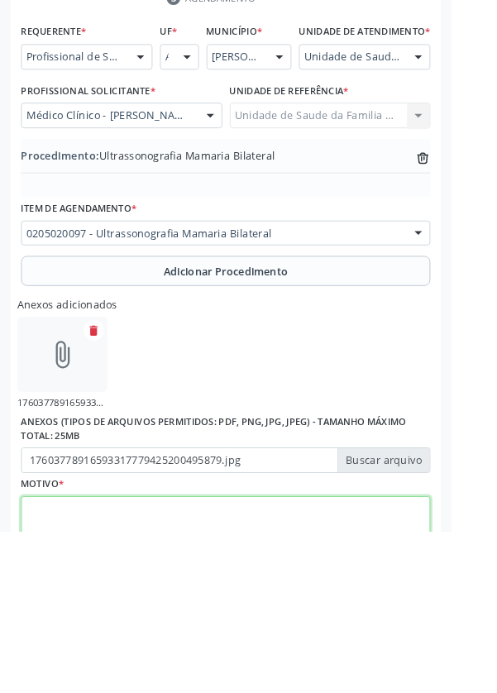
scroll to position [491, 0]
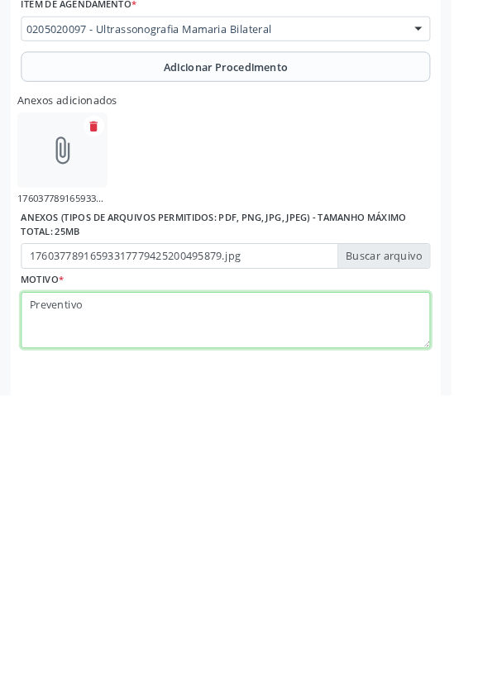
type textarea "Preventivo"
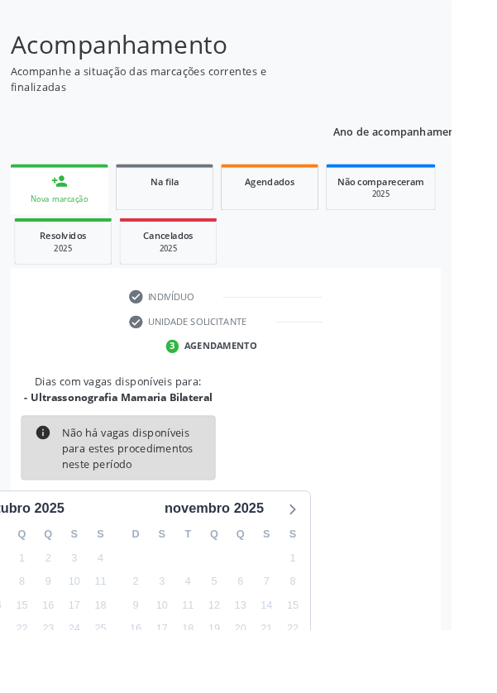
scroll to position [137, 0]
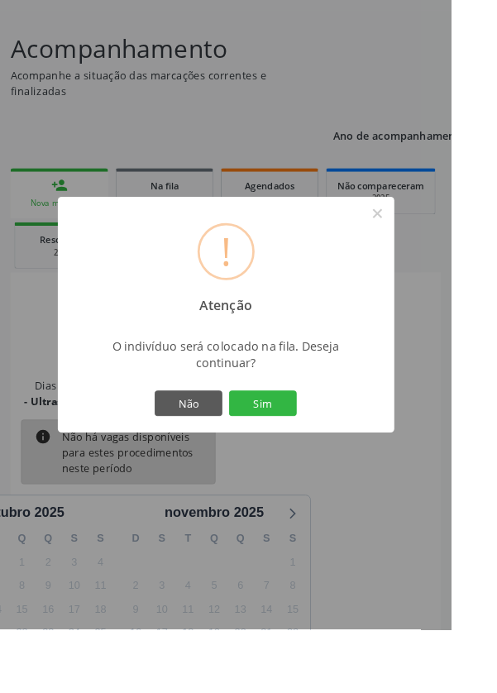
click at [301, 458] on button "Sim" at bounding box center [289, 444] width 74 height 28
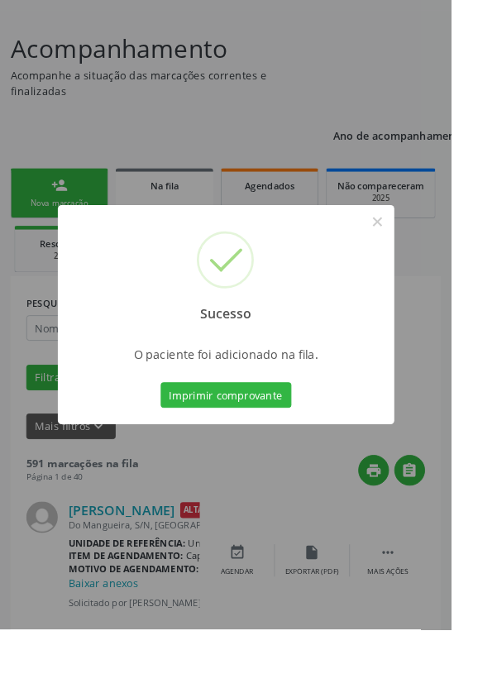
scroll to position [0, 0]
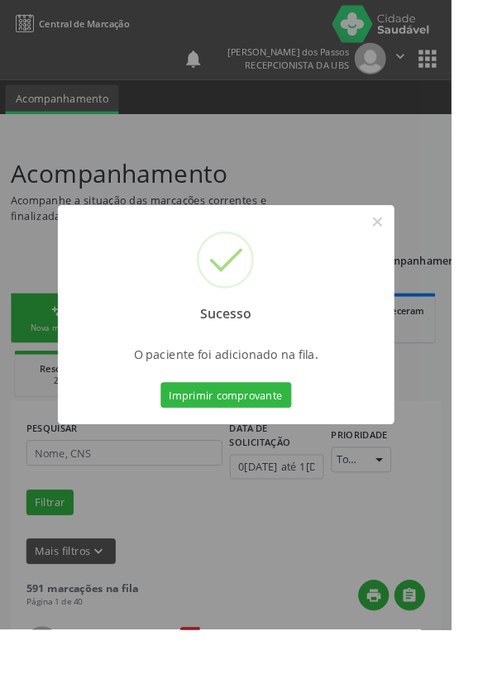
click at [256, 449] on button "Imprimir comprovante" at bounding box center [249, 435] width 144 height 28
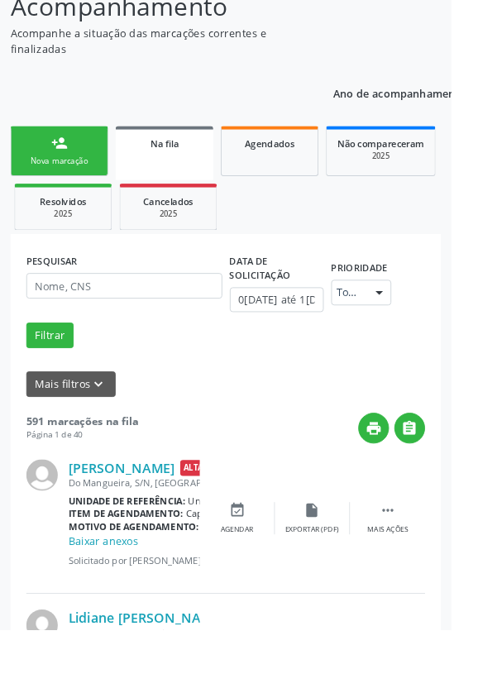
scroll to position [187, 0]
